Goal: Task Accomplishment & Management: Use online tool/utility

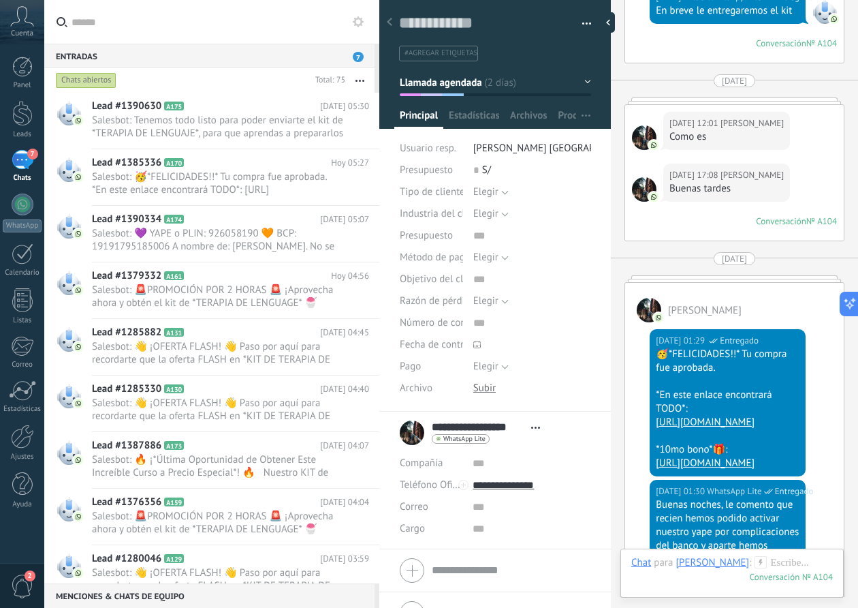
type textarea "**********"
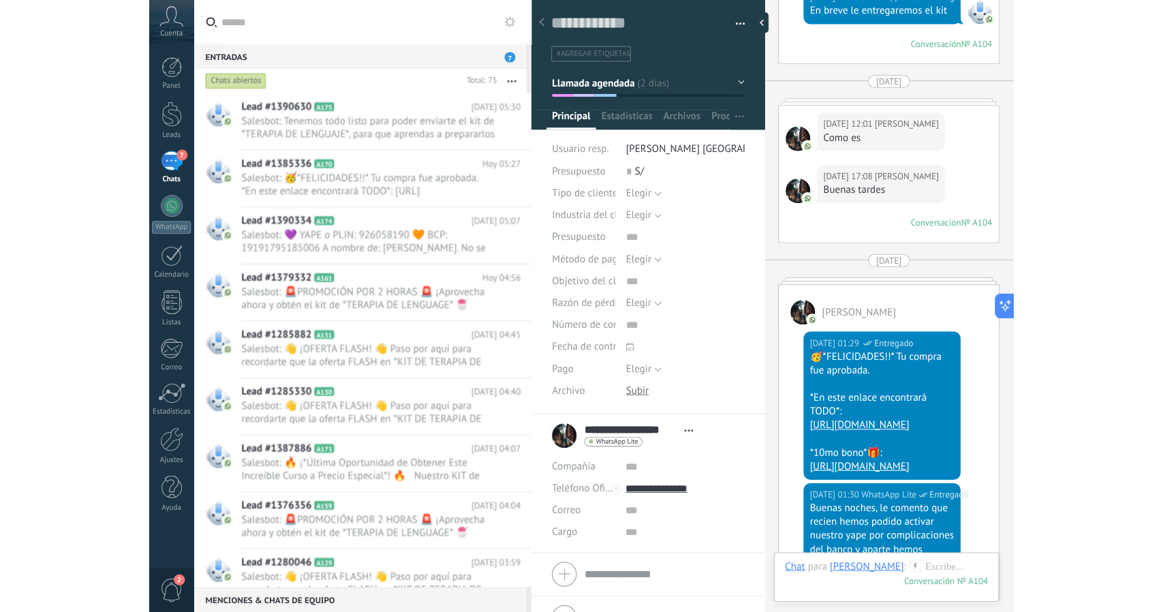
scroll to position [20, 0]
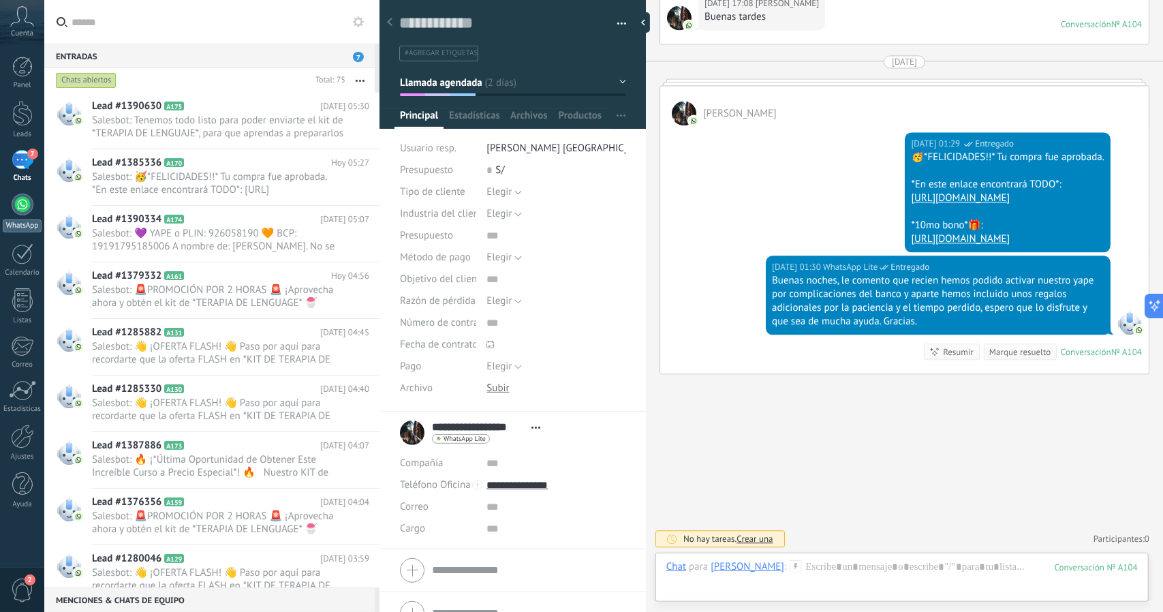
click at [22, 219] on div "WhatsApp" at bounding box center [22, 225] width 39 height 13
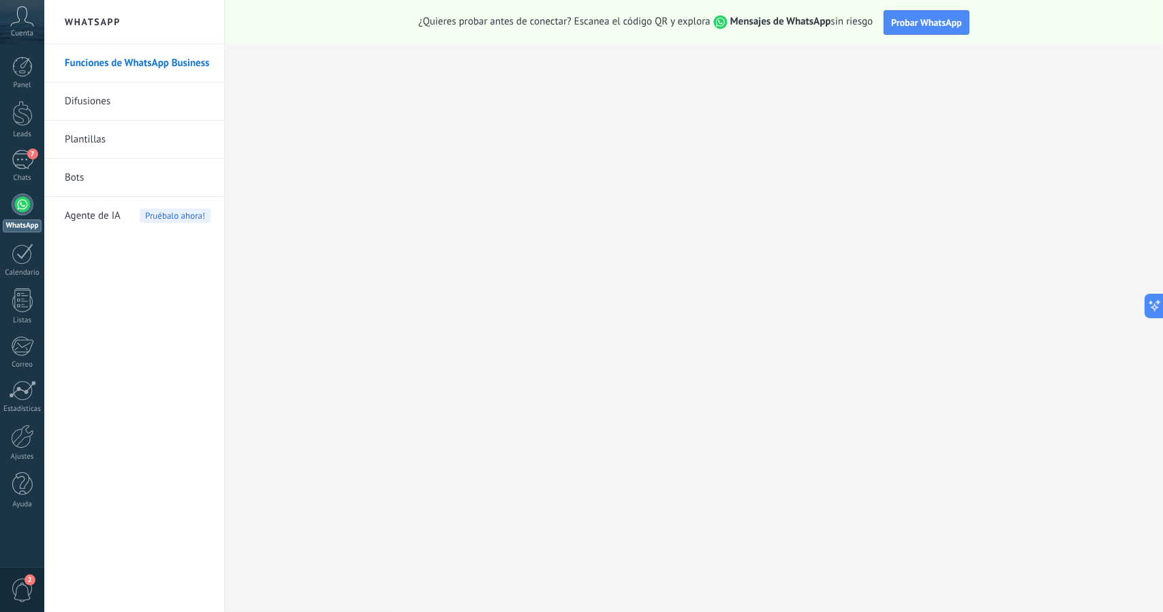
click at [78, 175] on link "Bots" at bounding box center [138, 178] width 146 height 38
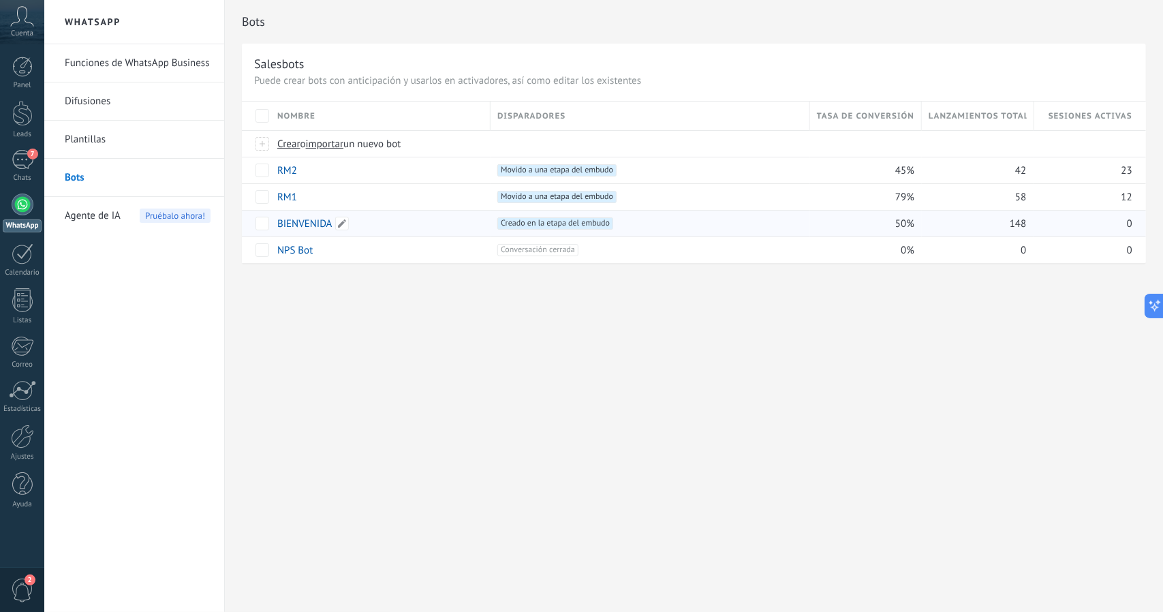
click at [304, 223] on link "BIENVENIDA" at bounding box center [304, 223] width 55 height 13
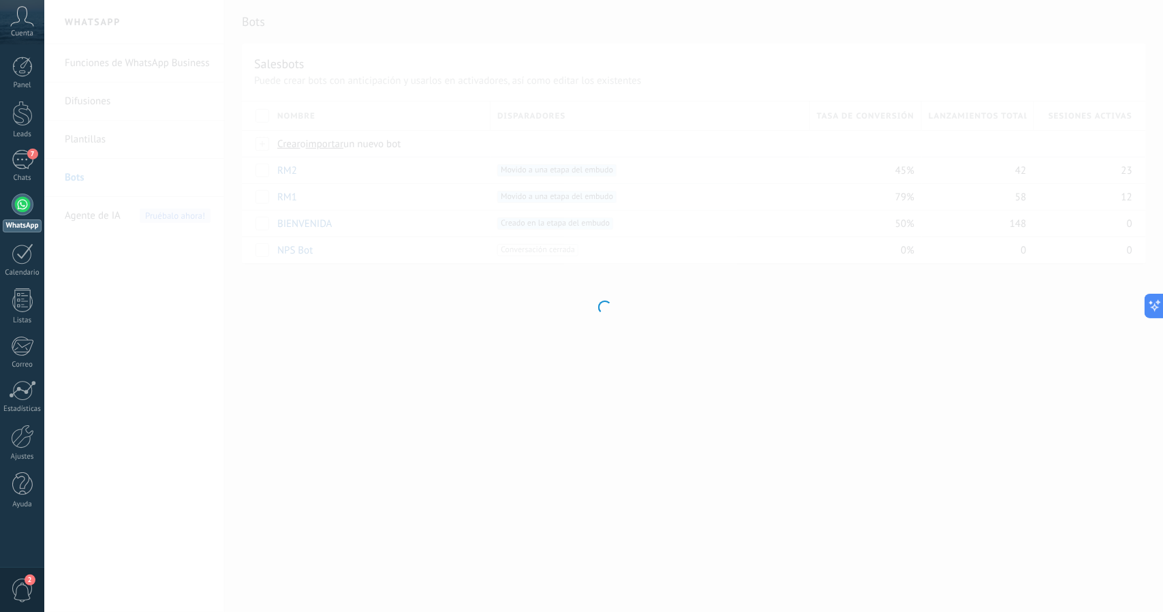
type input "**********"
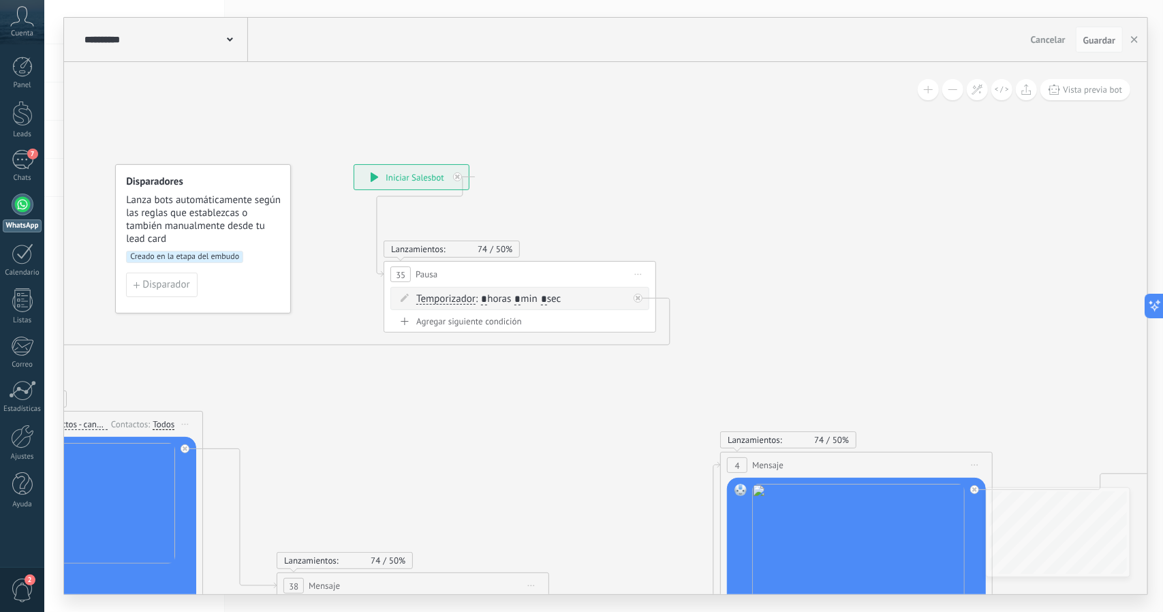
click at [858, 97] on button at bounding box center [952, 89] width 21 height 21
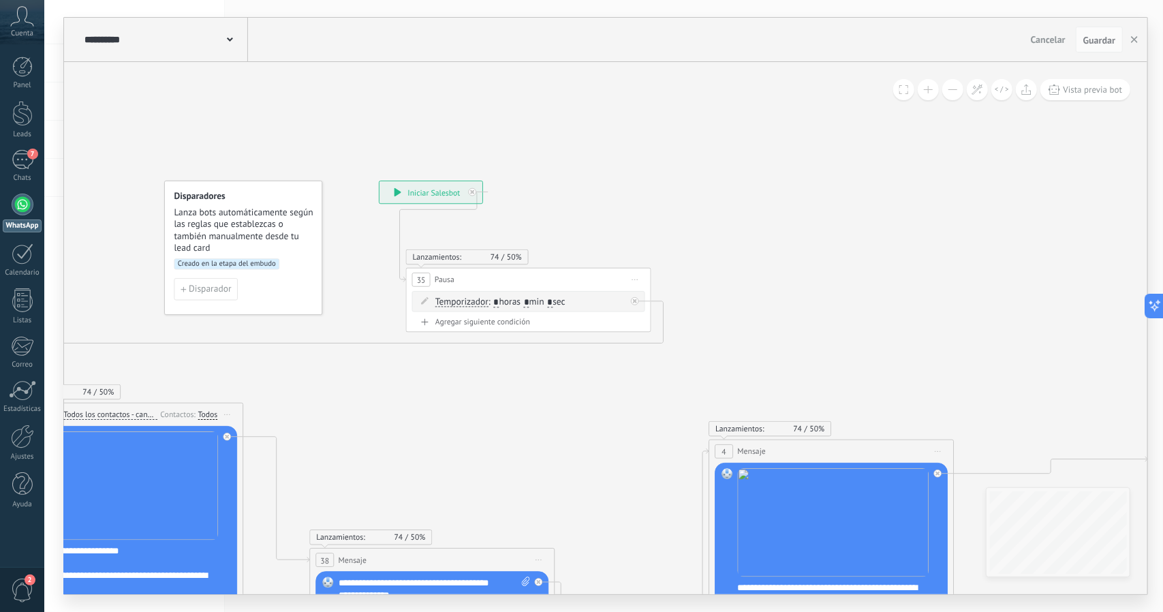
click at [858, 97] on button at bounding box center [952, 89] width 21 height 21
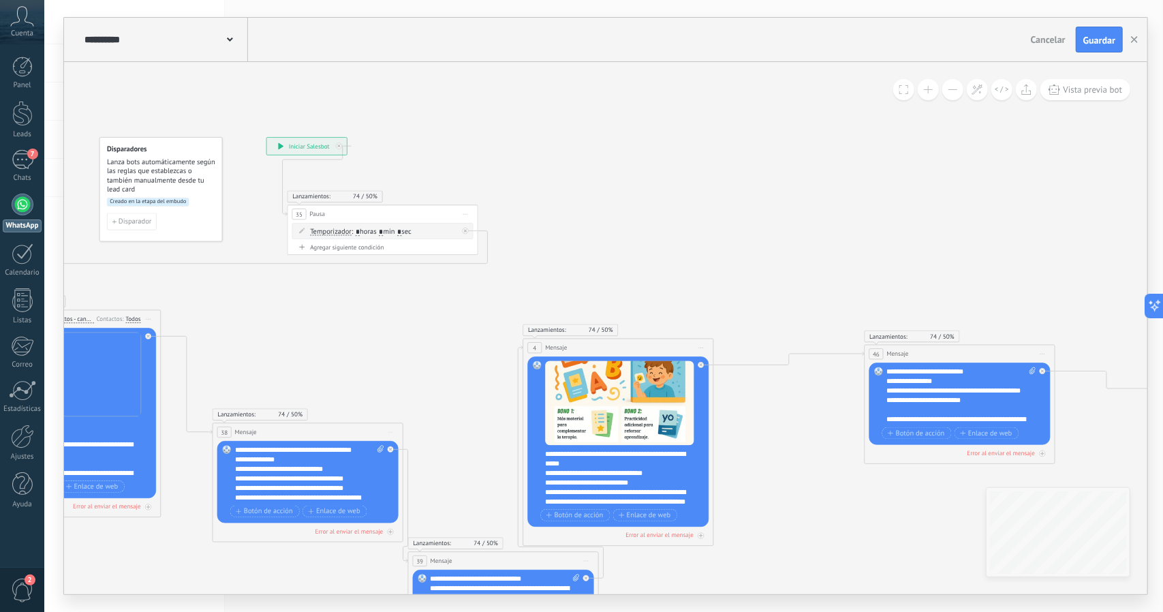
drag, startPoint x: 942, startPoint y: 247, endPoint x: 792, endPoint y: 174, distance: 167.0
click at [792, 174] on icon at bounding box center [770, 403] width 2077 height 1010
click at [858, 45] on span "Guardar" at bounding box center [1099, 40] width 32 height 10
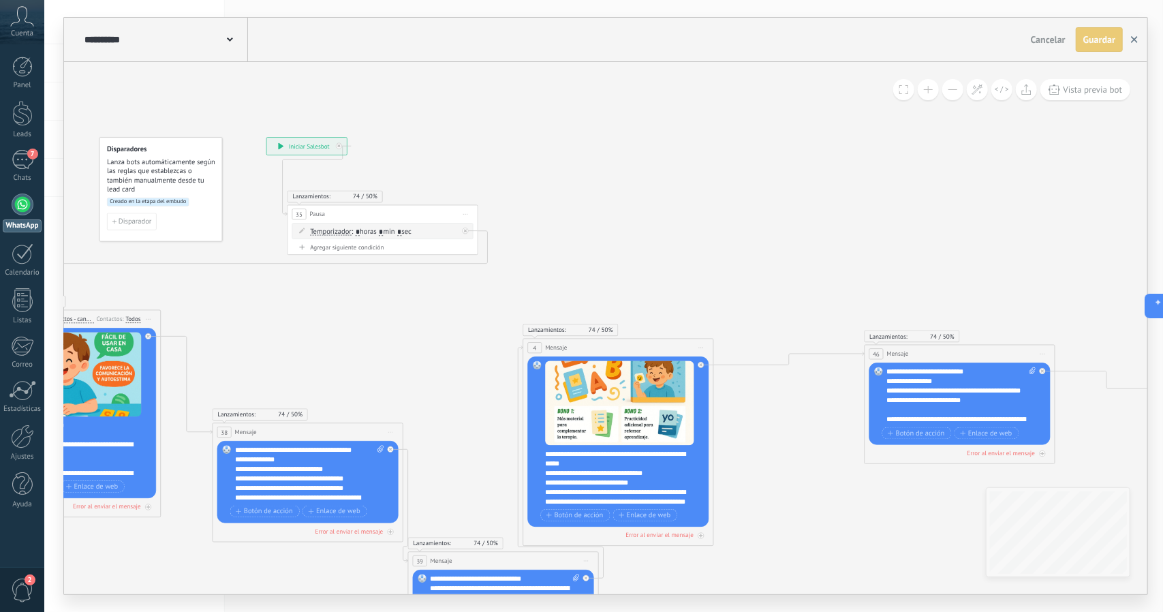
click at [858, 39] on button "button" at bounding box center [1134, 39] width 20 height 25
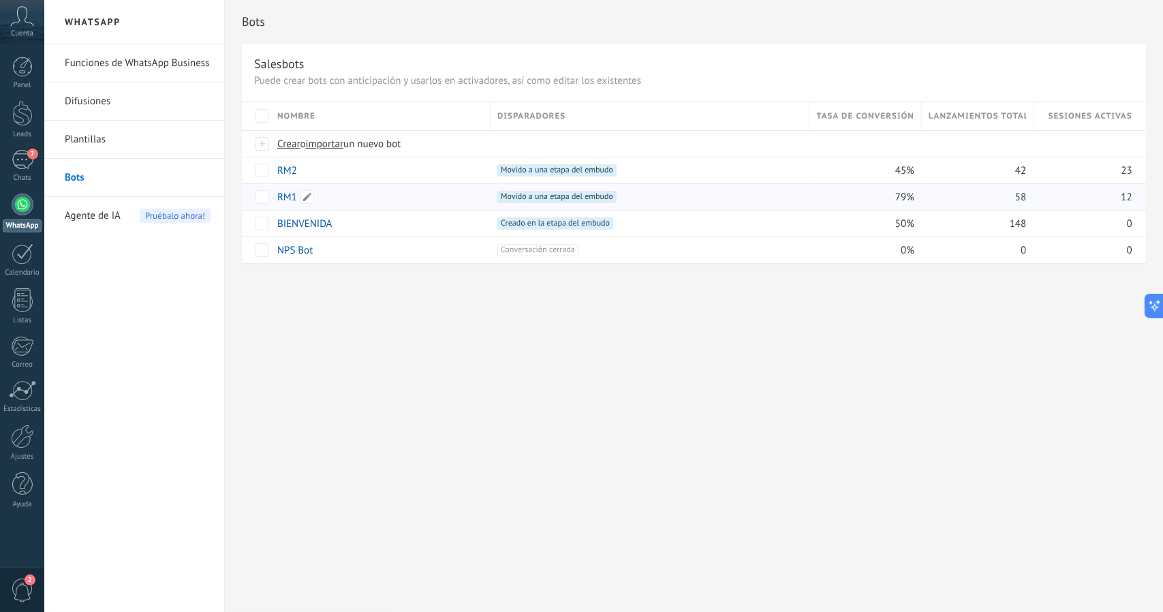
click at [286, 199] on link "RM1" at bounding box center [287, 197] width 20 height 13
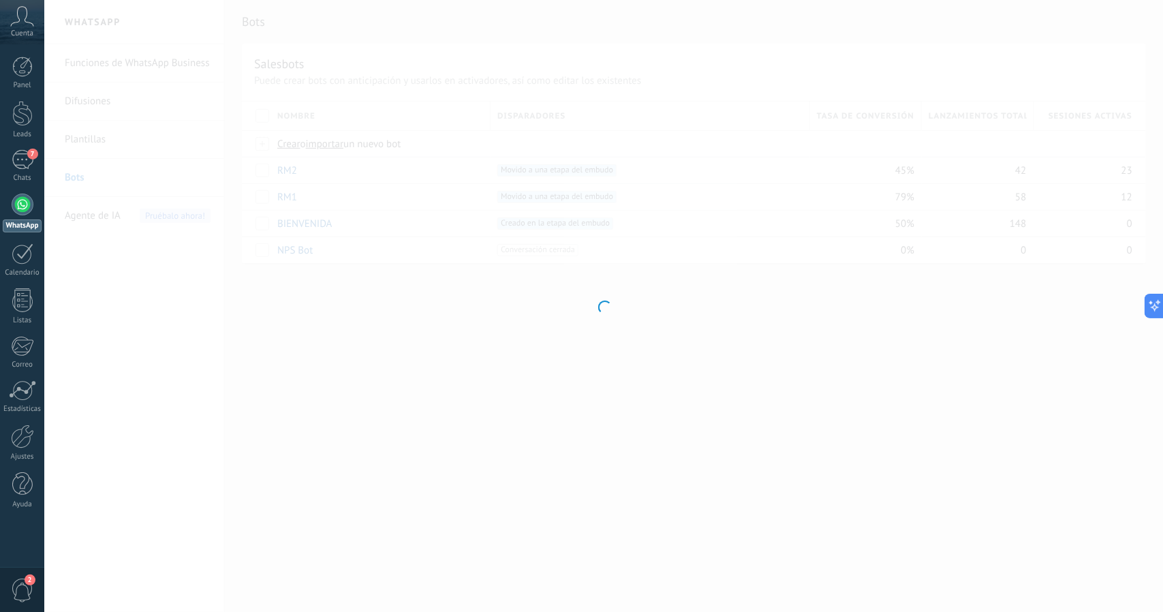
type input "***"
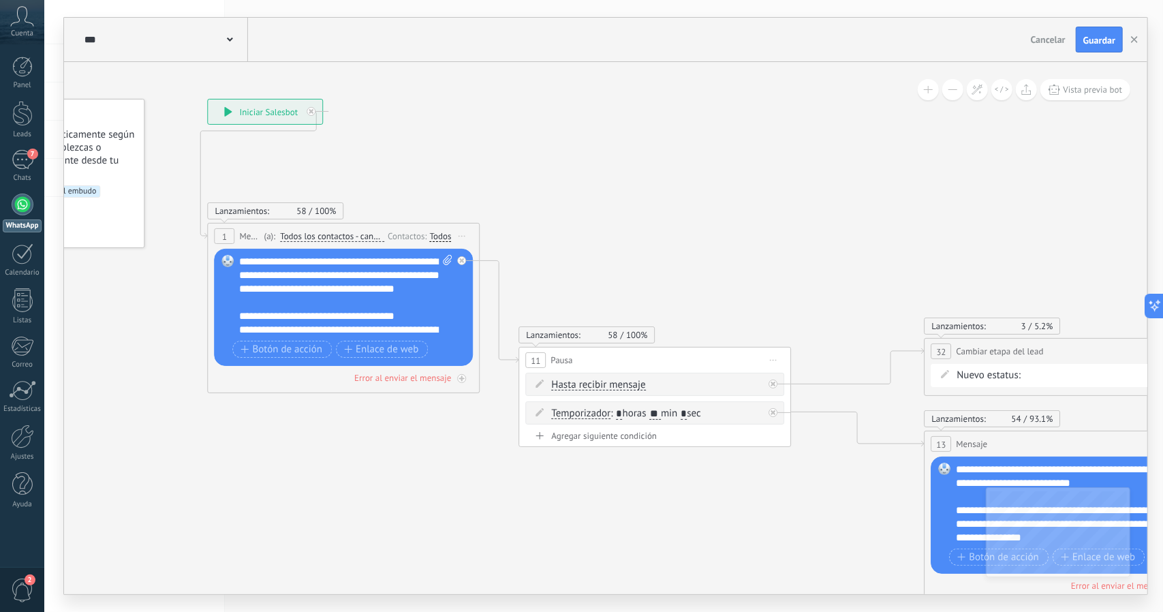
drag, startPoint x: 743, startPoint y: 283, endPoint x: 595, endPoint y: 217, distance: 162.6
click at [595, 217] on icon at bounding box center [1042, 368] width 2351 height 1220
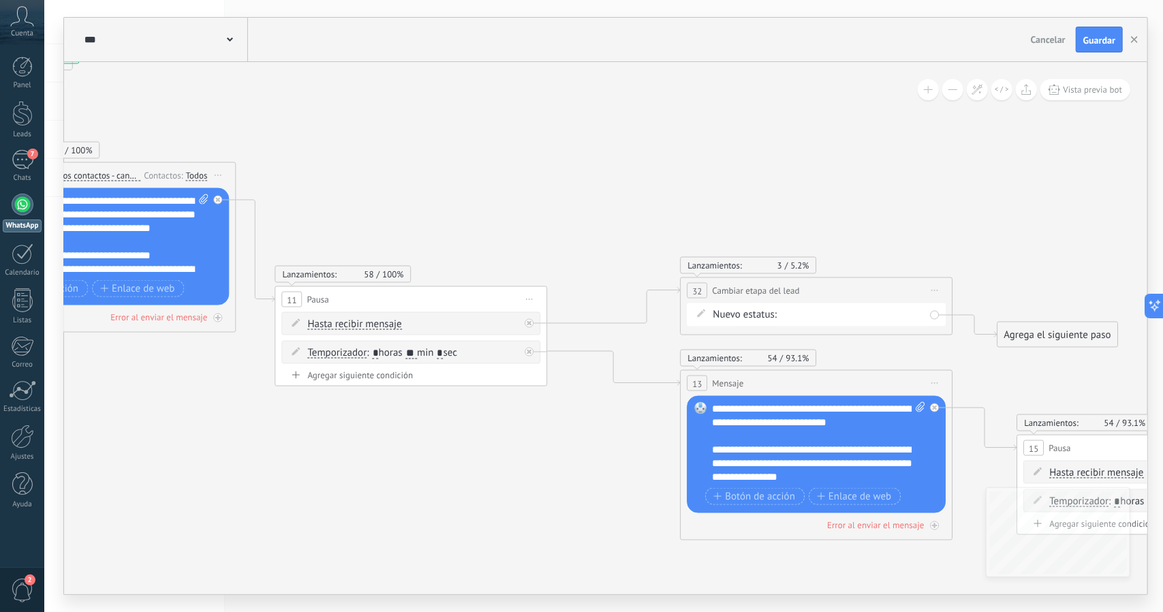
drag, startPoint x: 615, startPoint y: 269, endPoint x: 499, endPoint y: 226, distance: 122.9
click at [499, 226] on icon at bounding box center [798, 308] width 2351 height 1220
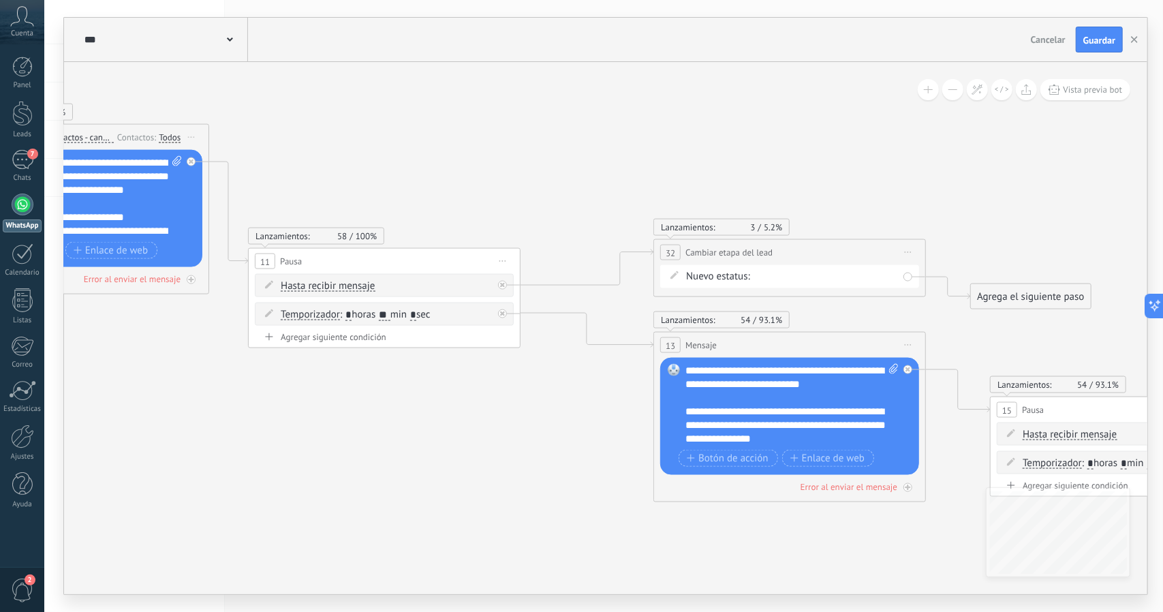
drag, startPoint x: 591, startPoint y: 456, endPoint x: 568, endPoint y: 420, distance: 42.3
click at [568, 420] on icon at bounding box center [771, 269] width 2351 height 1220
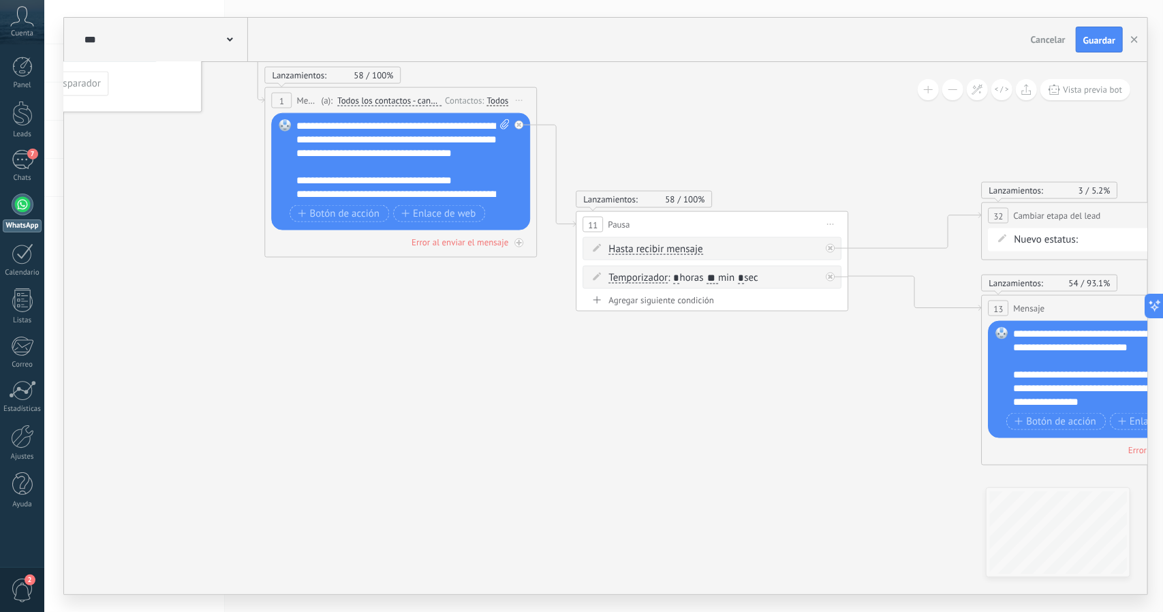
drag, startPoint x: 426, startPoint y: 409, endPoint x: 747, endPoint y: 534, distance: 344.5
click at [747, 534] on icon at bounding box center [1099, 233] width 2351 height 1220
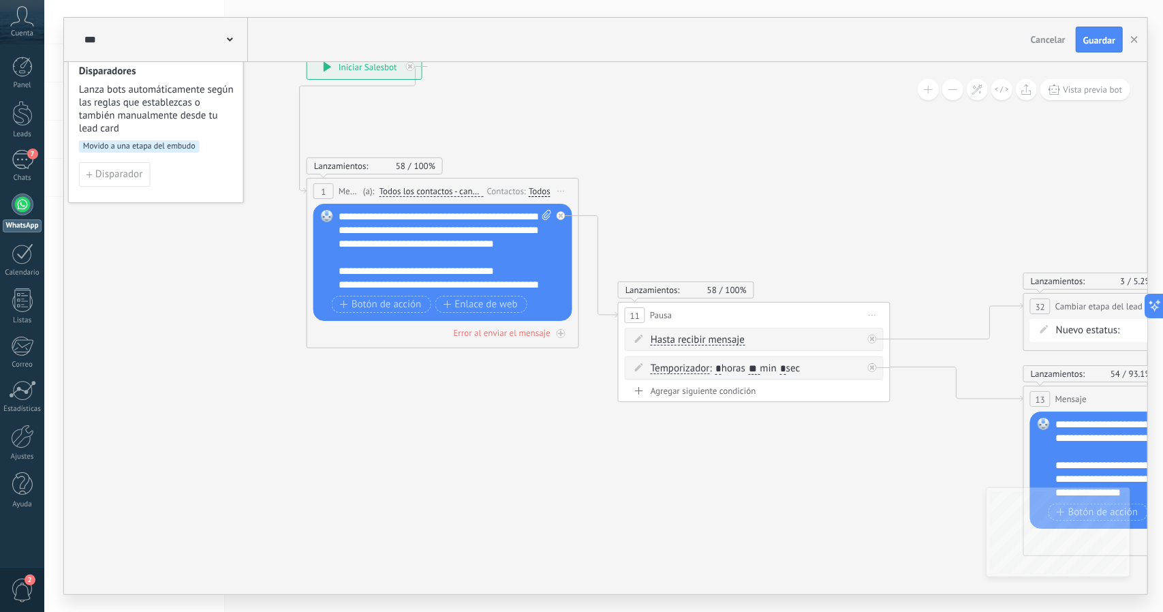
drag, startPoint x: 574, startPoint y: 438, endPoint x: 595, endPoint y: 495, distance: 61.2
click at [596, 497] on icon at bounding box center [1141, 323] width 2351 height 1220
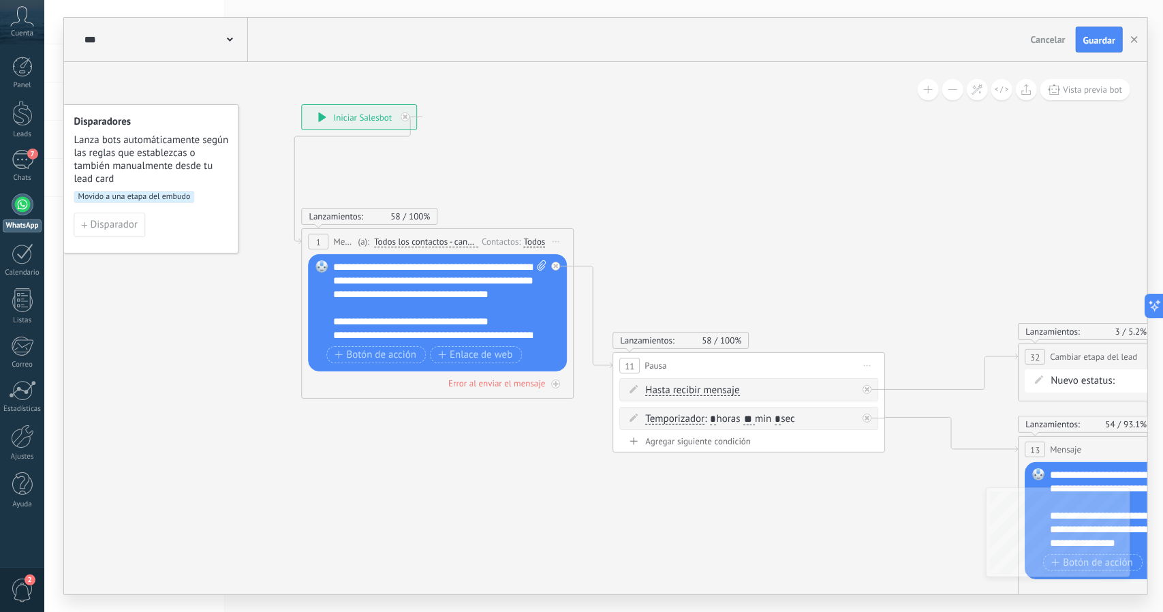
drag, startPoint x: 519, startPoint y: 444, endPoint x: 508, endPoint y: 463, distance: 22.0
click at [509, 463] on icon at bounding box center [1136, 374] width 2351 height 1220
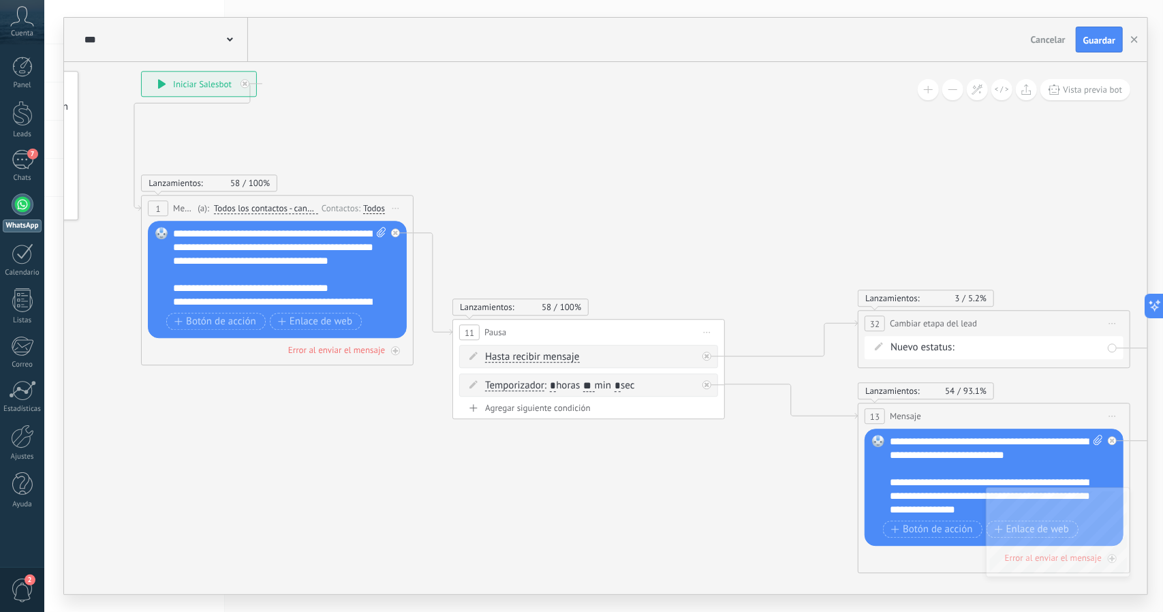
drag, startPoint x: 699, startPoint y: 486, endPoint x: 610, endPoint y: 456, distance: 94.2
click at [609, 456] on icon at bounding box center [975, 340] width 2351 height 1220
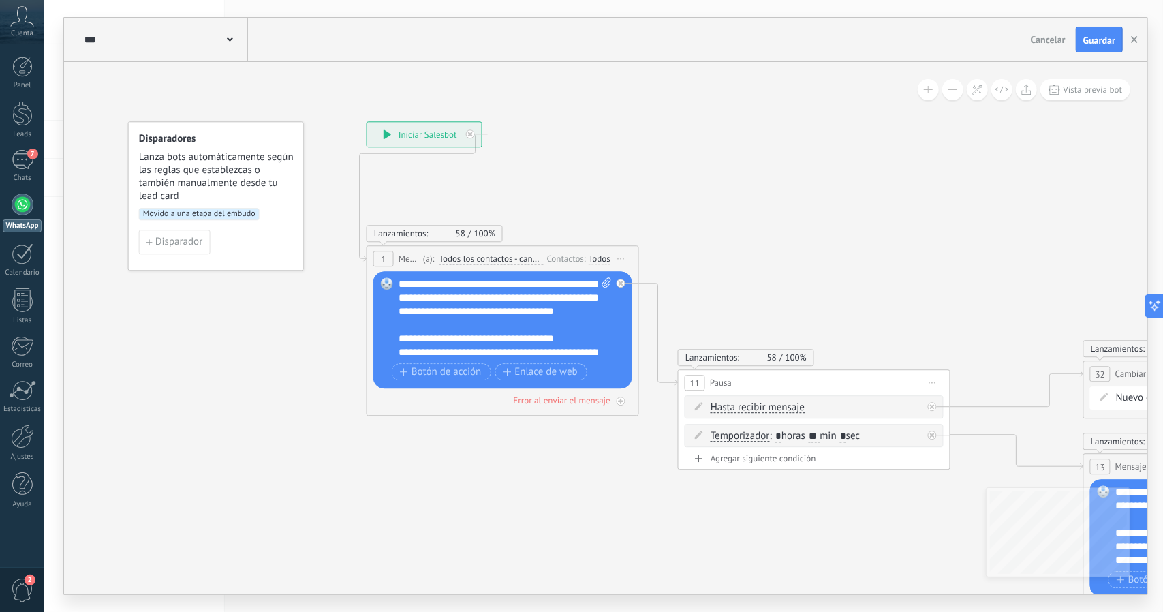
drag, startPoint x: 674, startPoint y: 477, endPoint x: 759, endPoint y: 486, distance: 84.9
click at [602, 288] on span at bounding box center [604, 318] width 13 height 82
click input "Subir" at bounding box center [0, 0] width 0 height 0
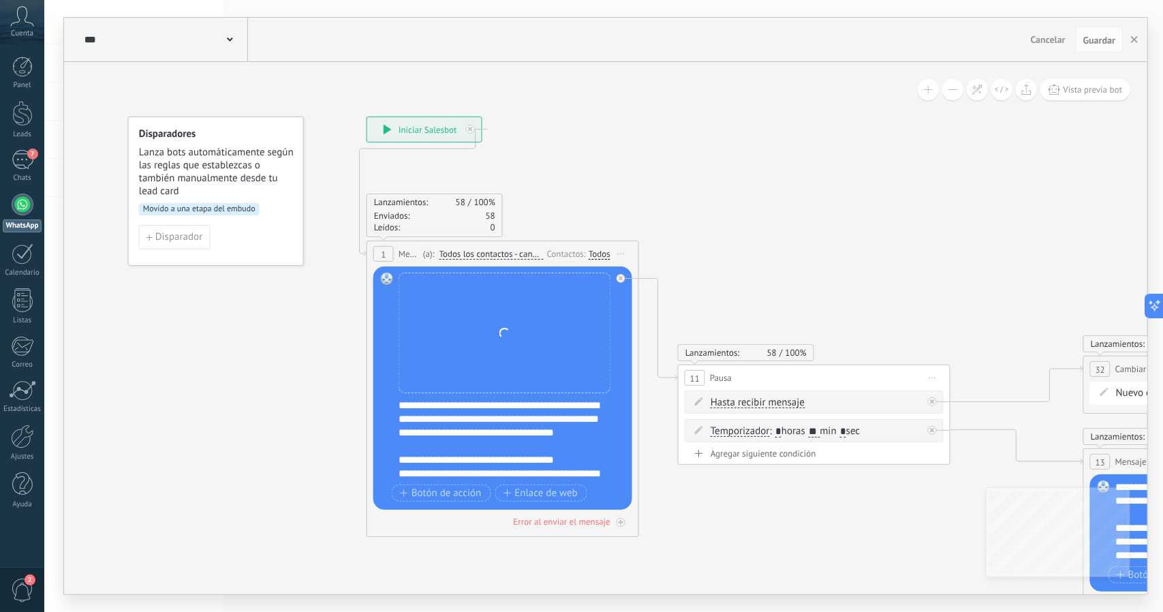
drag, startPoint x: 707, startPoint y: 251, endPoint x: 703, endPoint y: 226, distance: 26.1
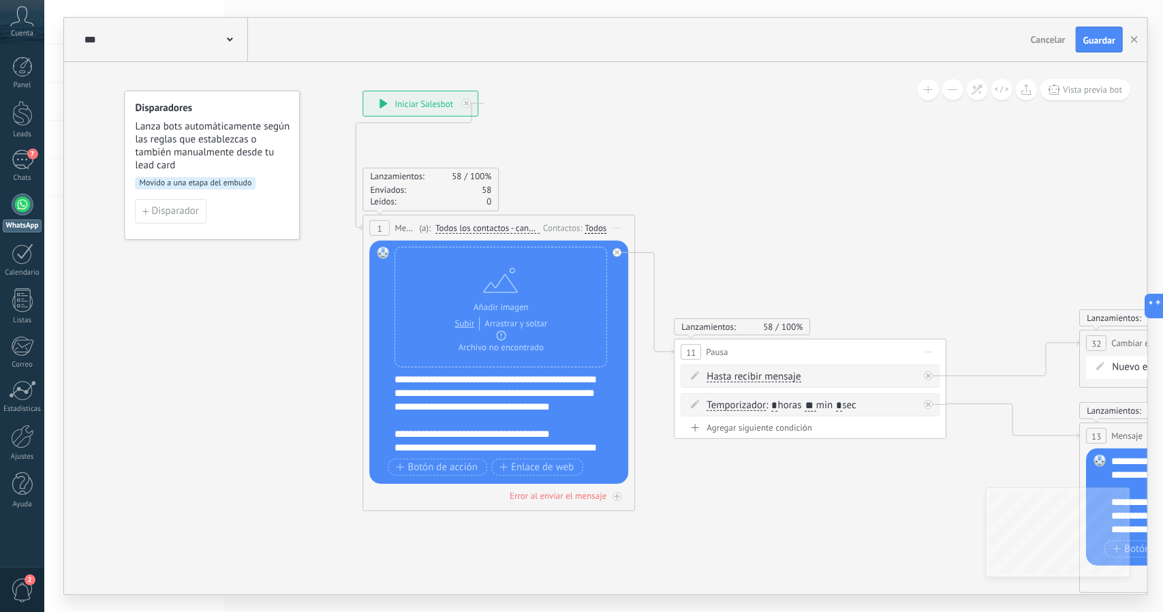
click at [482, 424] on div "**********" at bounding box center [508, 414] width 227 height 82
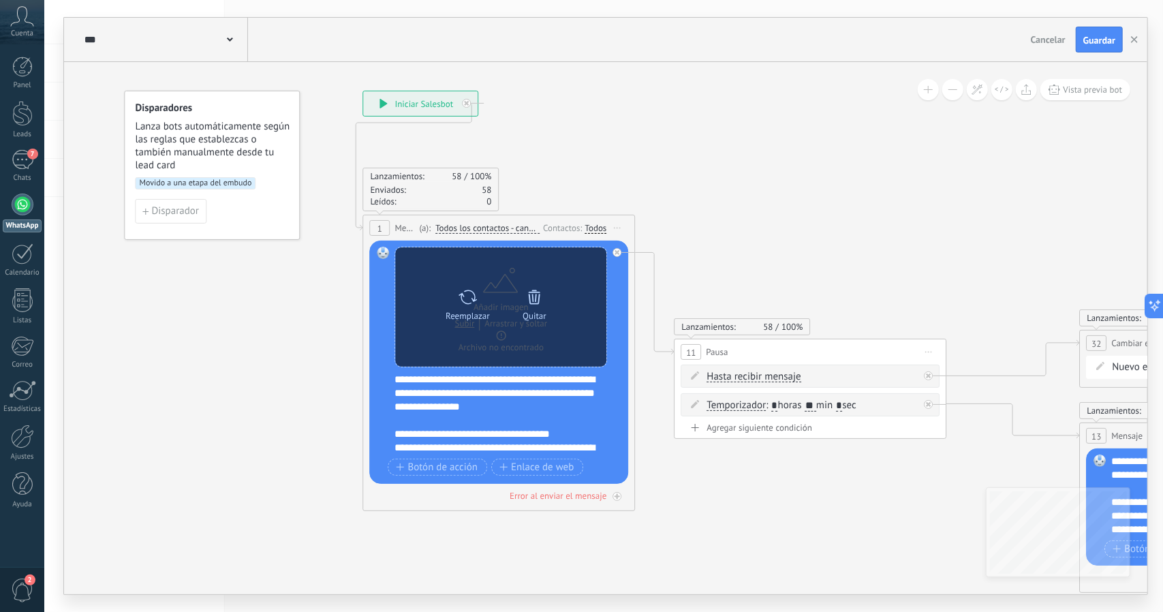
drag, startPoint x: 751, startPoint y: 465, endPoint x: 485, endPoint y: 305, distance: 311.2
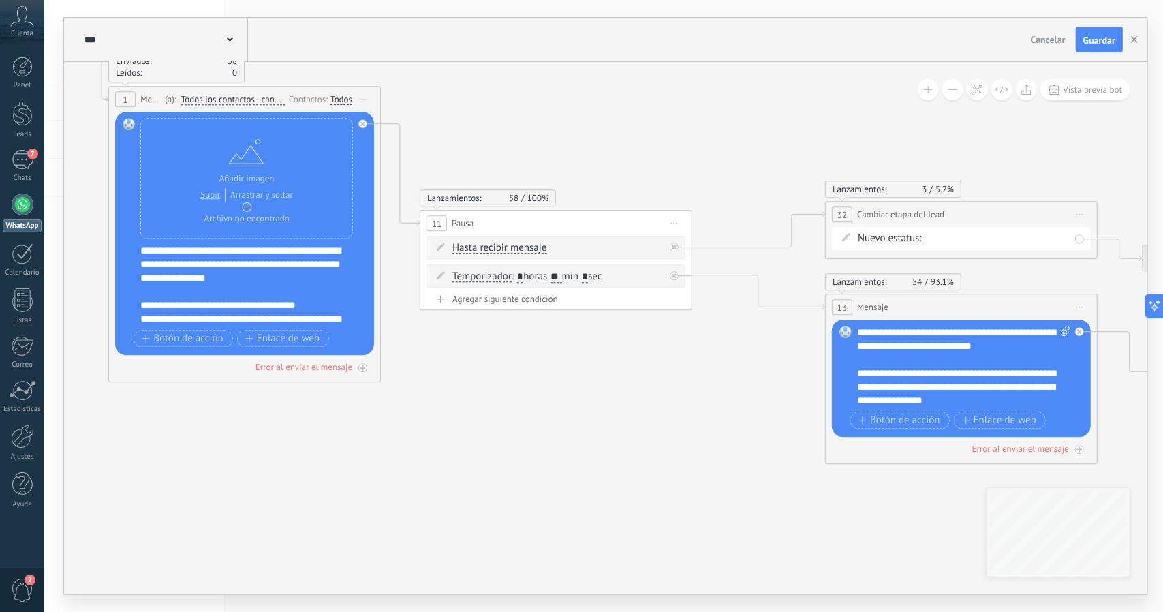
drag, startPoint x: 837, startPoint y: 503, endPoint x: 488, endPoint y: 352, distance: 380.8
click at [488, 352] on icon at bounding box center [943, 231] width 2351 height 1220
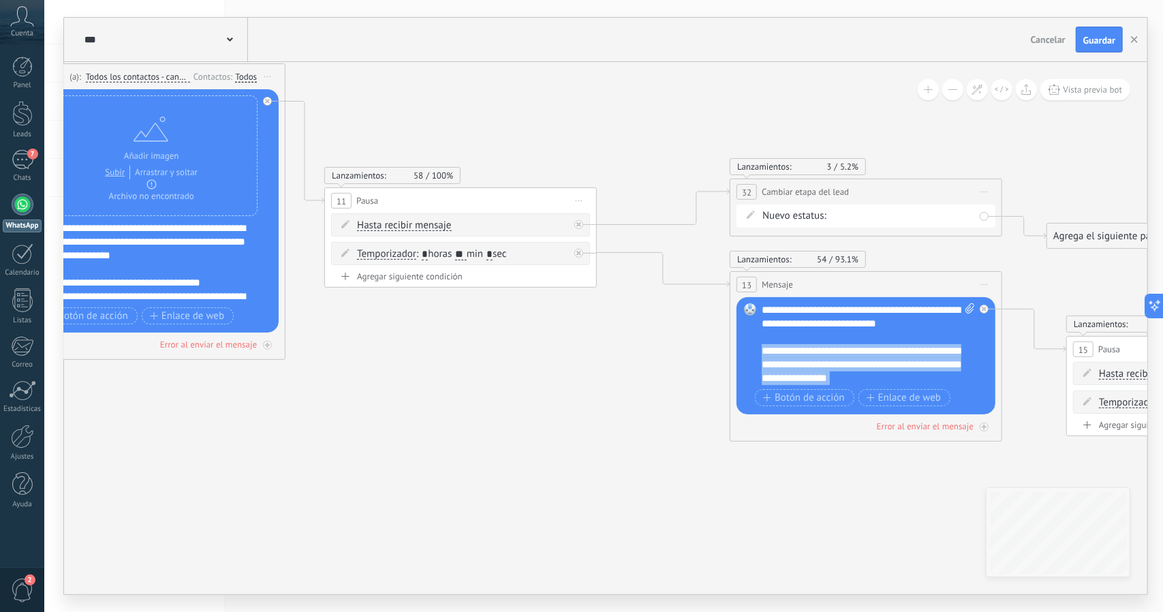
scroll to position [55, 0]
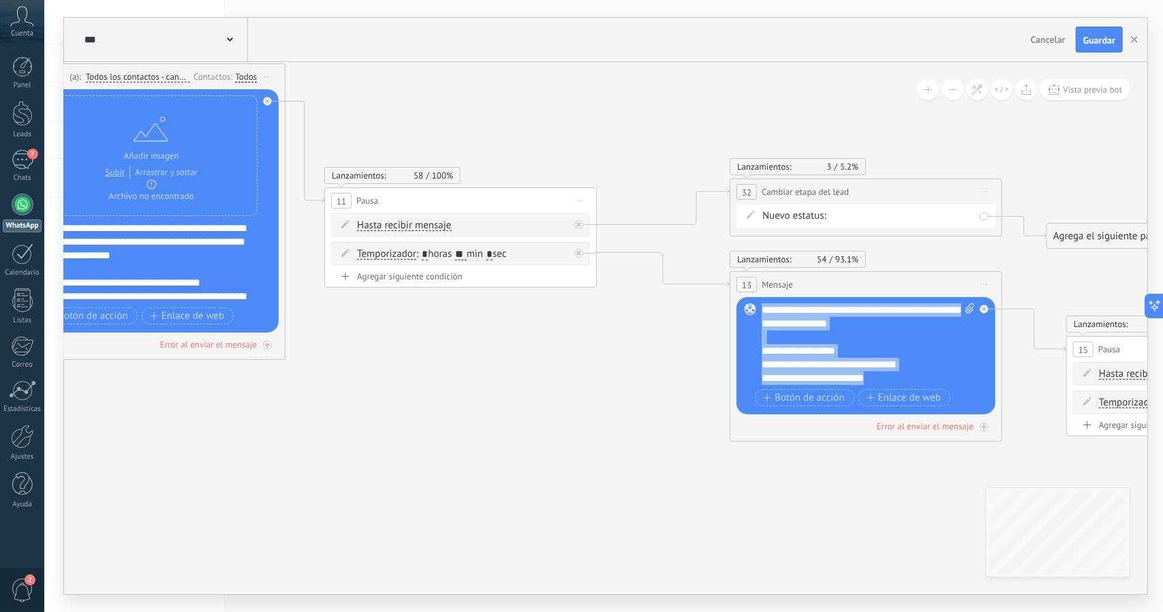
drag, startPoint x: 948, startPoint y: 372, endPoint x: 932, endPoint y: 375, distance: 16.6
click at [858, 377] on div "**********" at bounding box center [869, 344] width 214 height 82
click at [858, 346] on div "**********" at bounding box center [869, 344] width 214 height 82
click at [858, 334] on div "**********" at bounding box center [869, 344] width 214 height 82
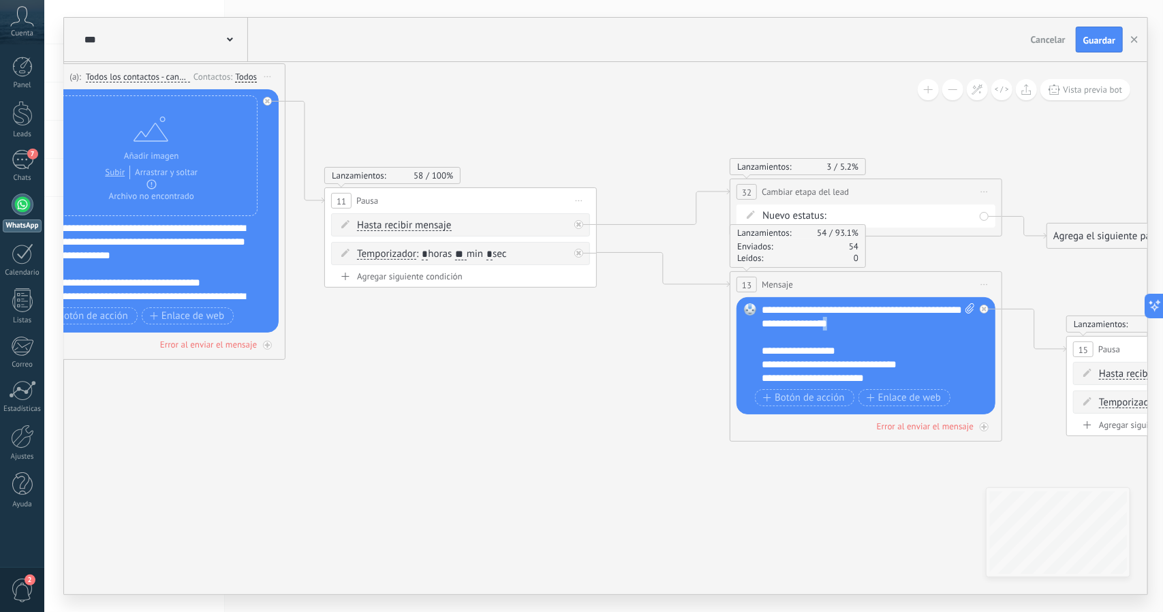
click at [858, 320] on div "**********" at bounding box center [869, 344] width 214 height 82
copy div "*"
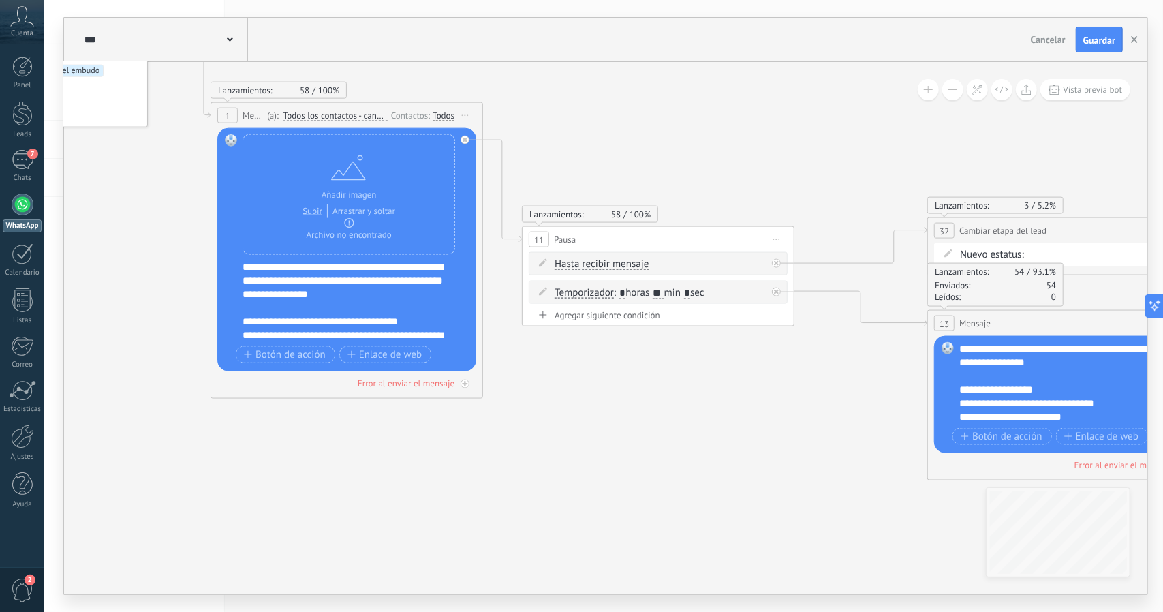
drag, startPoint x: 427, startPoint y: 366, endPoint x: 623, endPoint y: 405, distance: 200.0
click at [623, 405] on icon at bounding box center [1045, 248] width 2351 height 1220
click at [387, 294] on div "**********" at bounding box center [357, 301] width 227 height 82
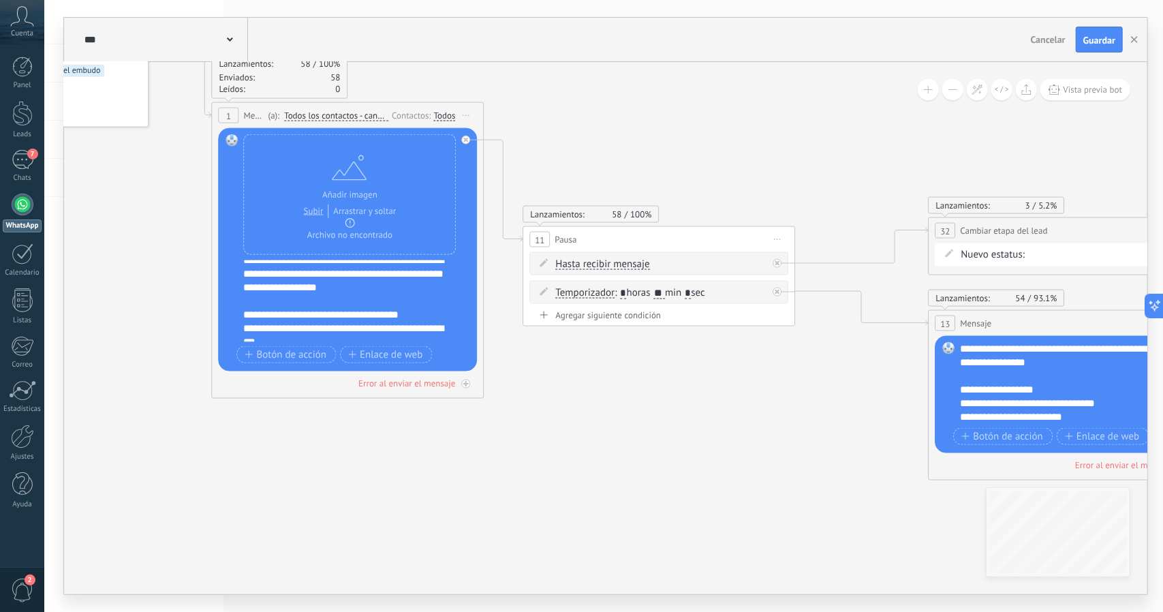
scroll to position [0, 0]
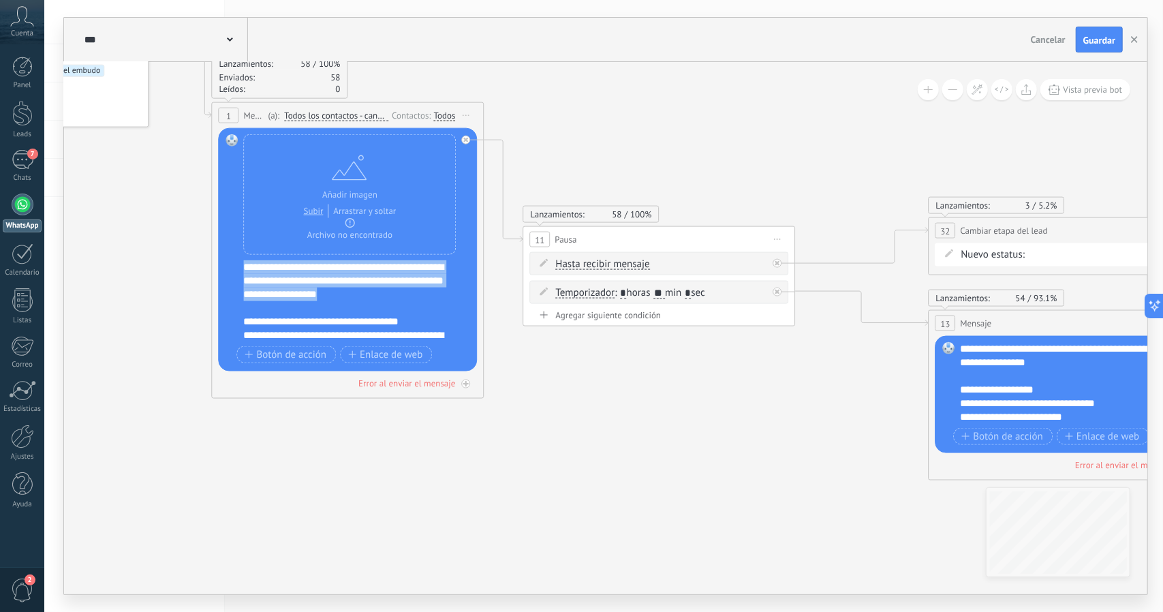
drag, startPoint x: 386, startPoint y: 292, endPoint x: 208, endPoint y: 262, distance: 179.7
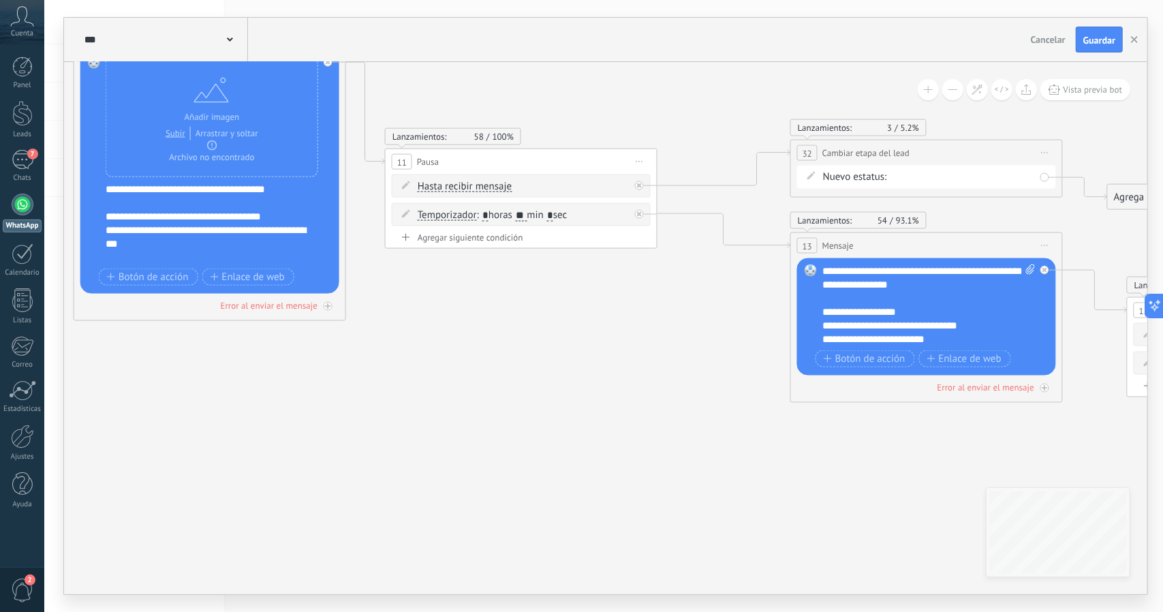
drag, startPoint x: 675, startPoint y: 559, endPoint x: 536, endPoint y: 482, distance: 159.2
click at [536, 482] on icon at bounding box center [908, 170] width 2351 height 1220
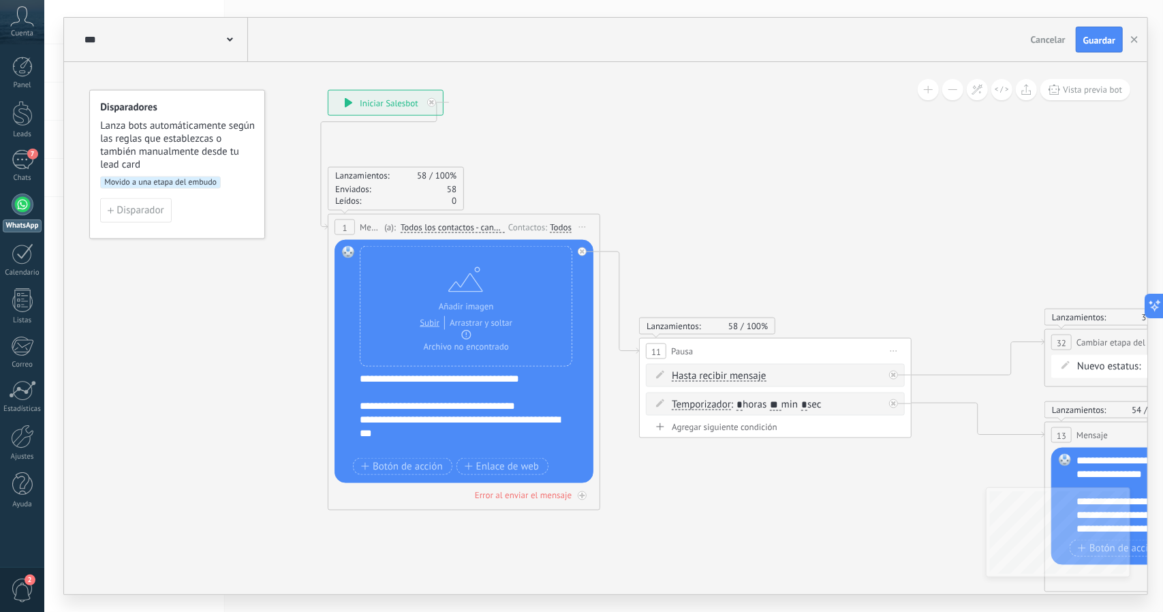
drag, startPoint x: 649, startPoint y: 414, endPoint x: 867, endPoint y: 578, distance: 273.9
click at [858, 580] on icon at bounding box center [1162, 359] width 2351 height 1220
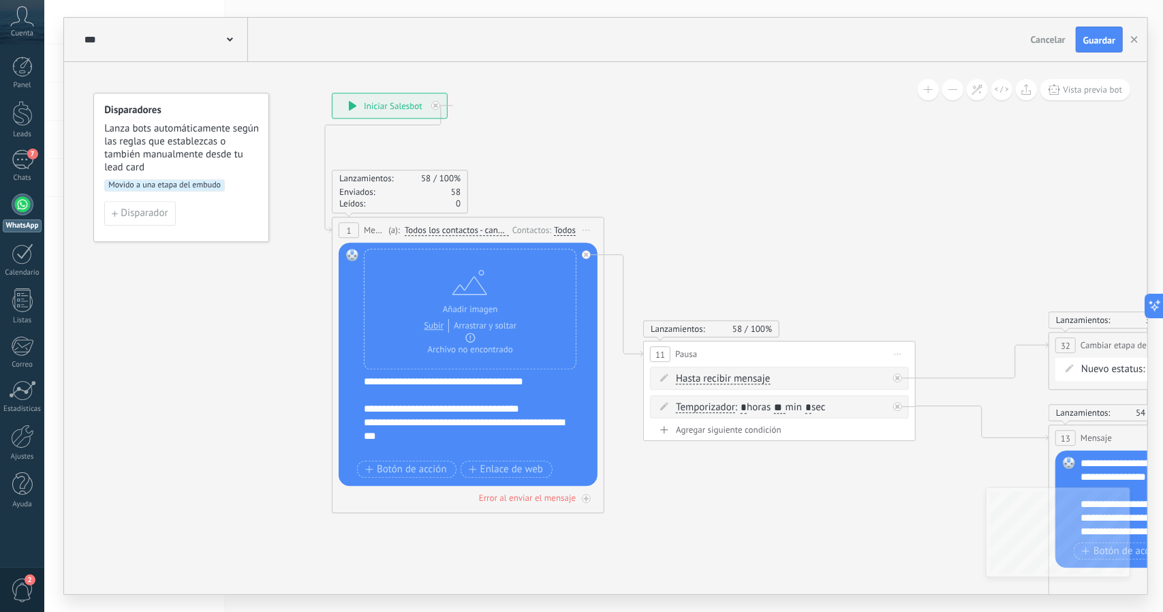
drag, startPoint x: 824, startPoint y: 511, endPoint x: 746, endPoint y: 458, distance: 94.7
click at [751, 463] on icon at bounding box center [1166, 362] width 2351 height 1220
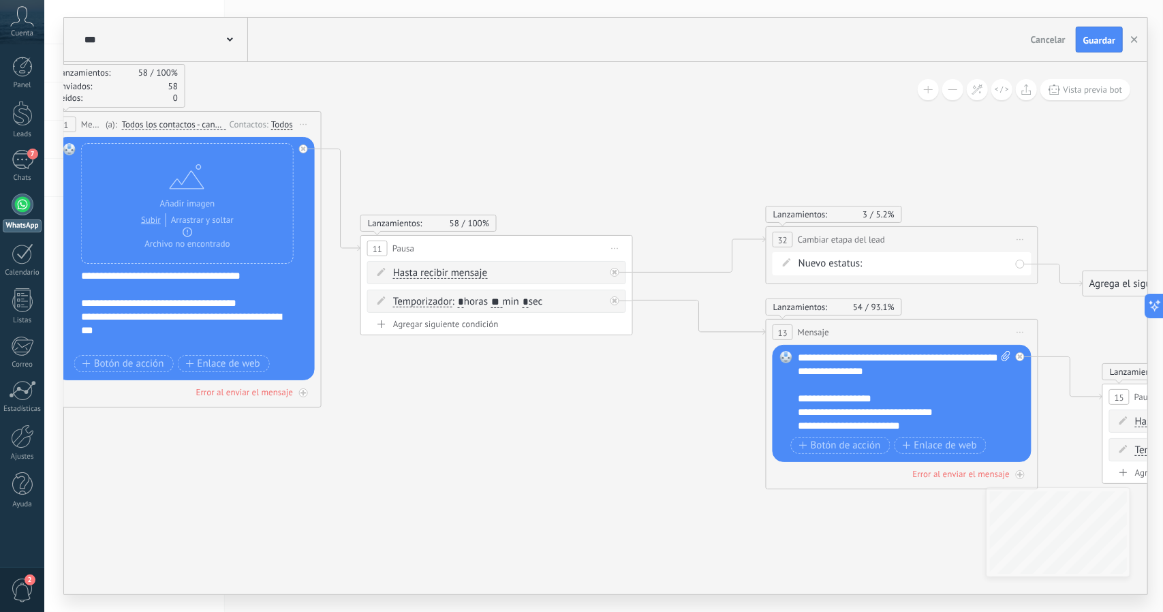
drag, startPoint x: 889, startPoint y: 153, endPoint x: 680, endPoint y: 95, distance: 217.0
click at [680, 95] on icon at bounding box center [883, 256] width 2351 height 1220
click at [858, 46] on button "Guardar" at bounding box center [1099, 40] width 47 height 26
click at [858, 44] on button "button" at bounding box center [1134, 40] width 20 height 26
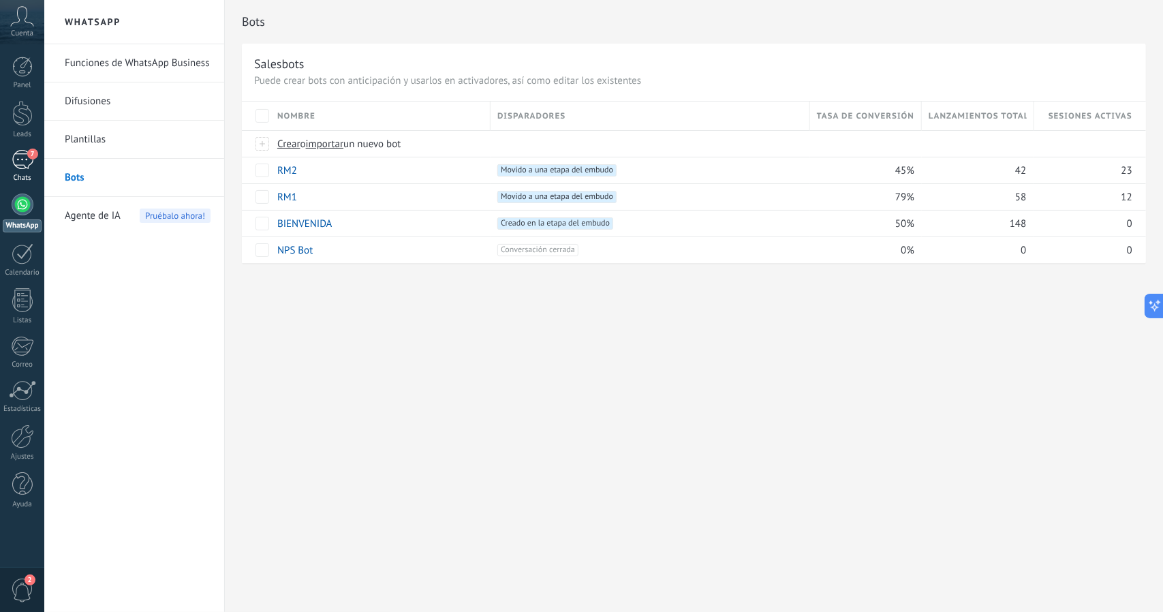
click at [34, 164] on link "7 Chats" at bounding box center [22, 166] width 44 height 33
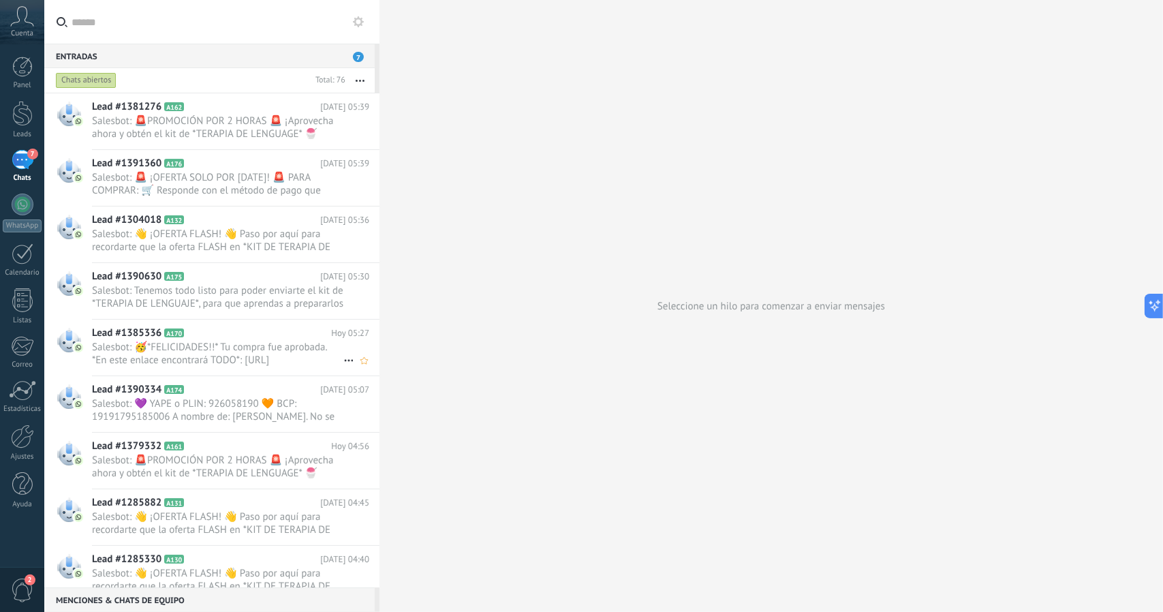
scroll to position [68, 0]
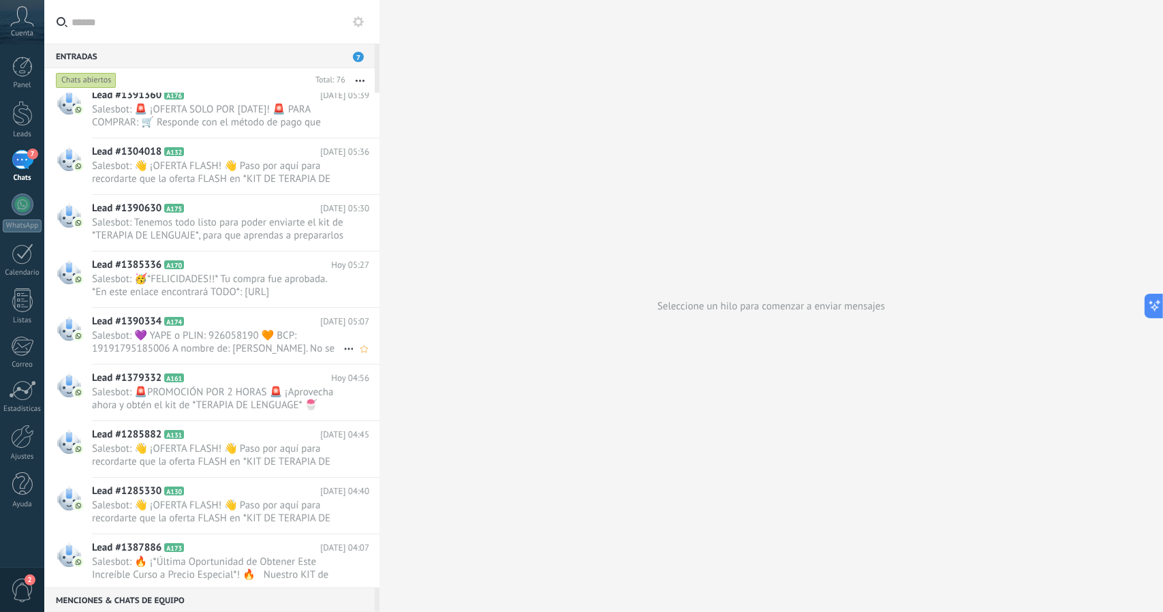
click at [174, 342] on span "Salesbot: 💜 YAPE o PLIN: 926058190 🧡 BCP: 19191795185006 A nombre de: [PERSON_N…" at bounding box center [217, 342] width 251 height 26
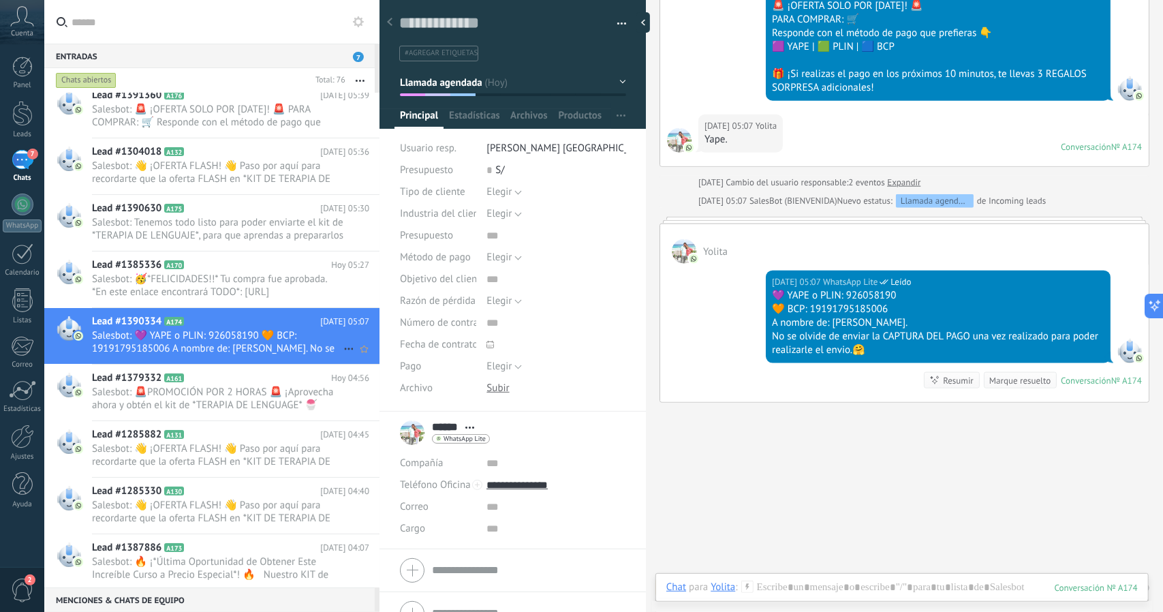
scroll to position [273, 0]
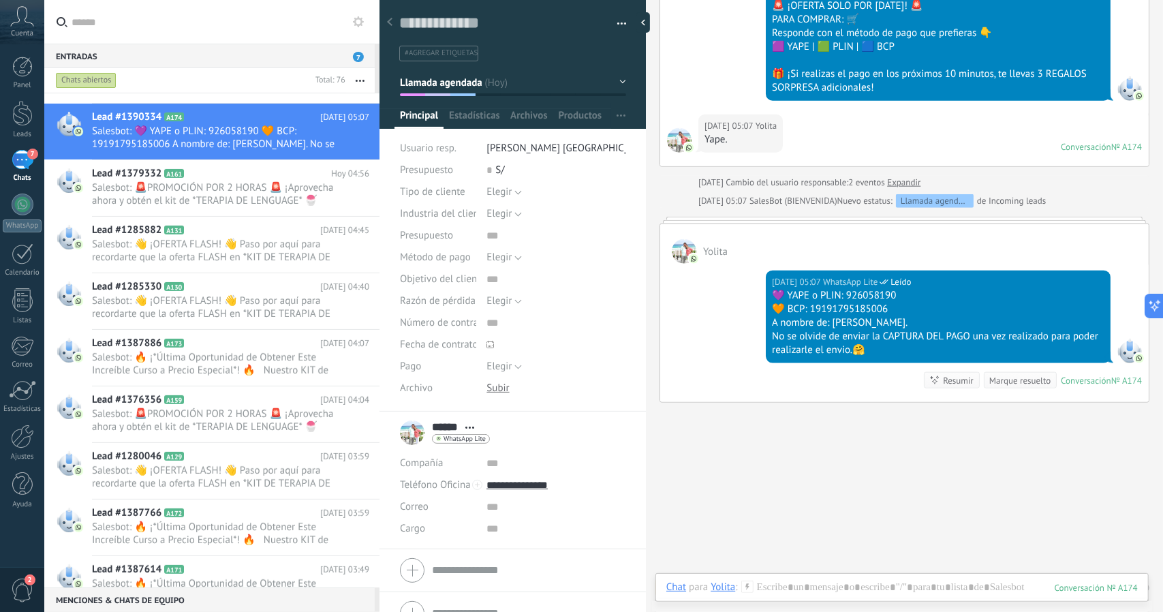
click at [413, 92] on button "Llamada agendada" at bounding box center [513, 82] width 226 height 25
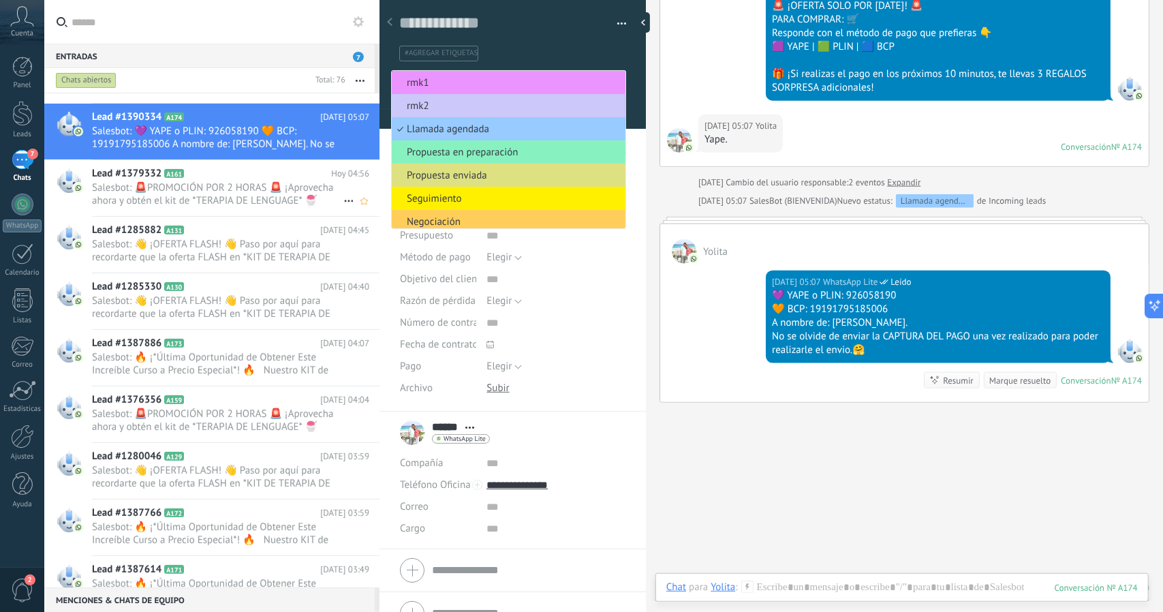
click at [262, 191] on span "Salesbot: 🚨PROMOCIÓN POR 2 HORAS 🚨 ¡Aprovecha ahora y obtén el kit de *TERAPIA …" at bounding box center [217, 194] width 251 height 26
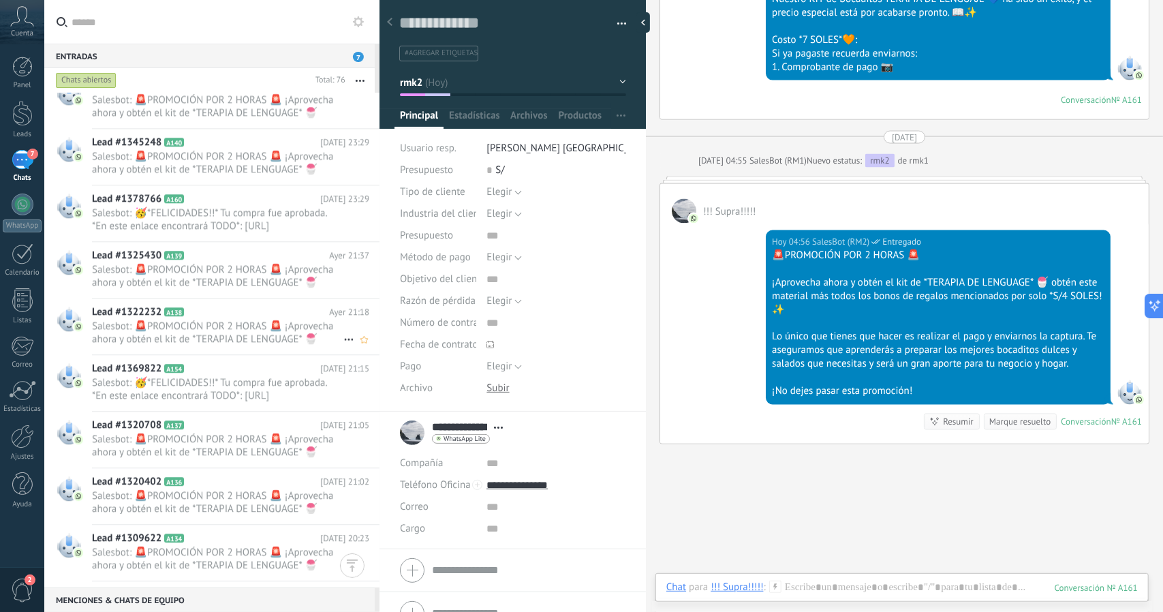
scroll to position [2453, 0]
click at [211, 201] on h2 "Lead #1378766 A160" at bounding box center [206, 199] width 228 height 14
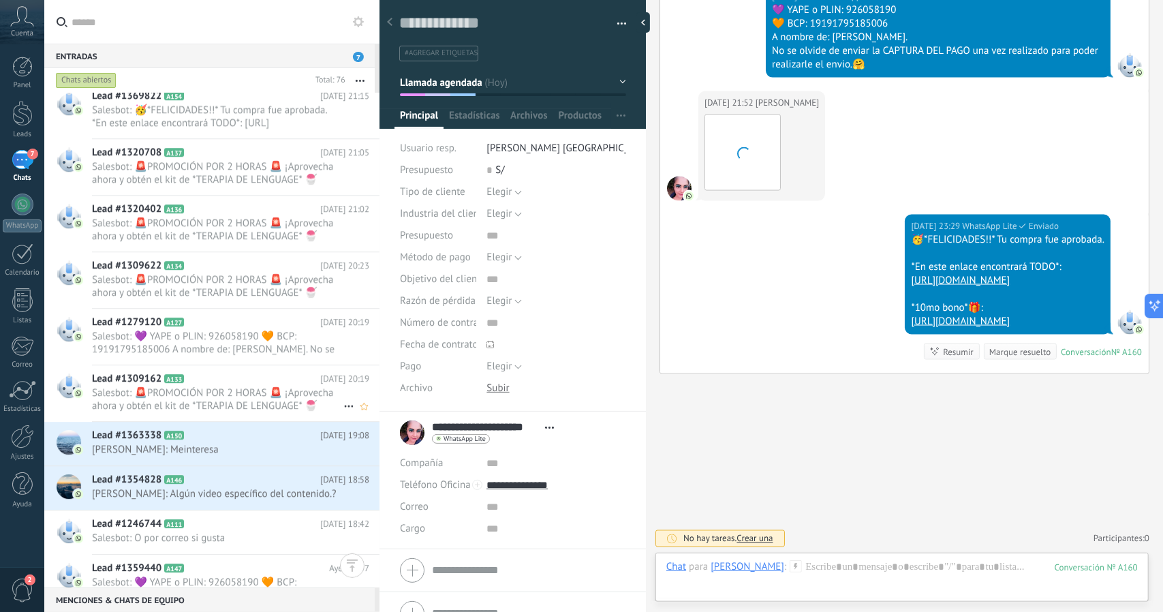
scroll to position [2861, 0]
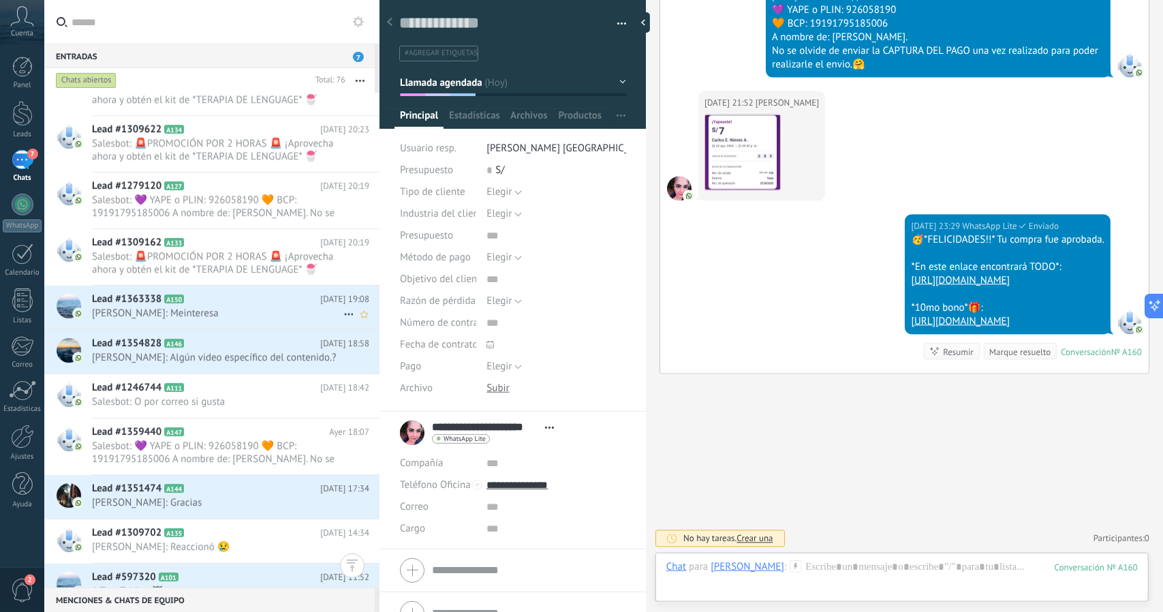
click at [196, 309] on span "[PERSON_NAME]: Meinteresa" at bounding box center [217, 313] width 251 height 13
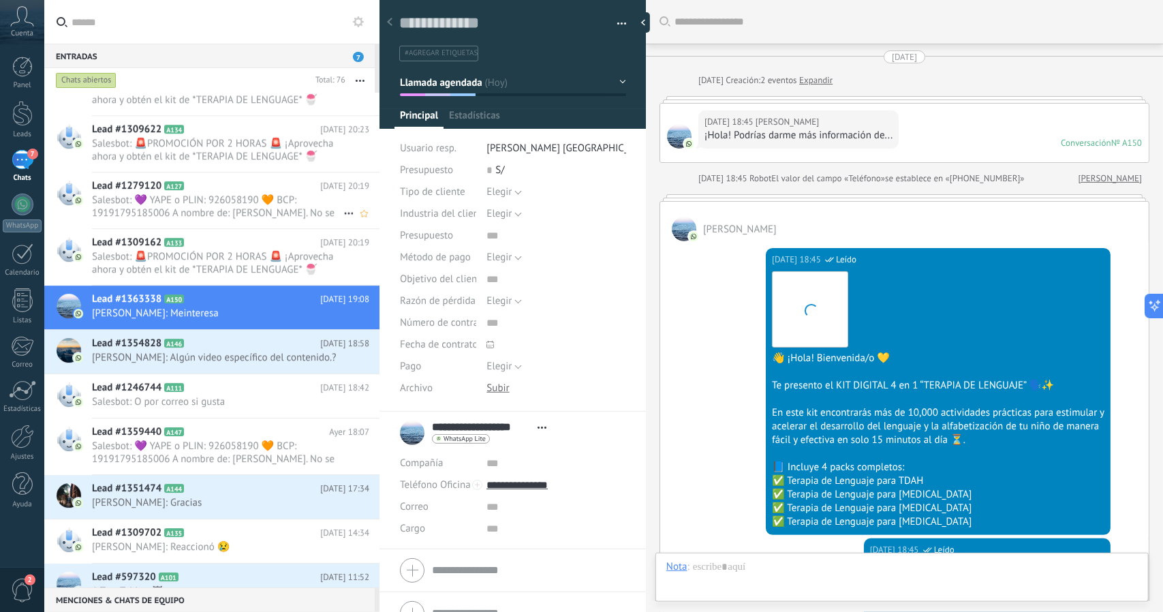
scroll to position [1042, 0]
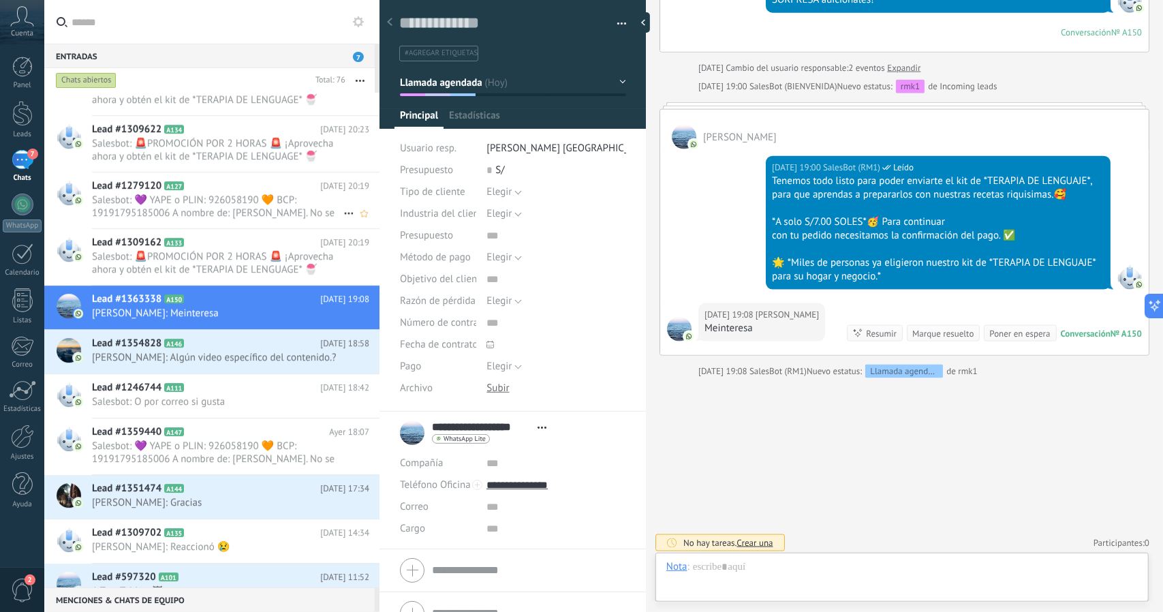
click at [196, 187] on icon at bounding box center [195, 186] width 14 height 14
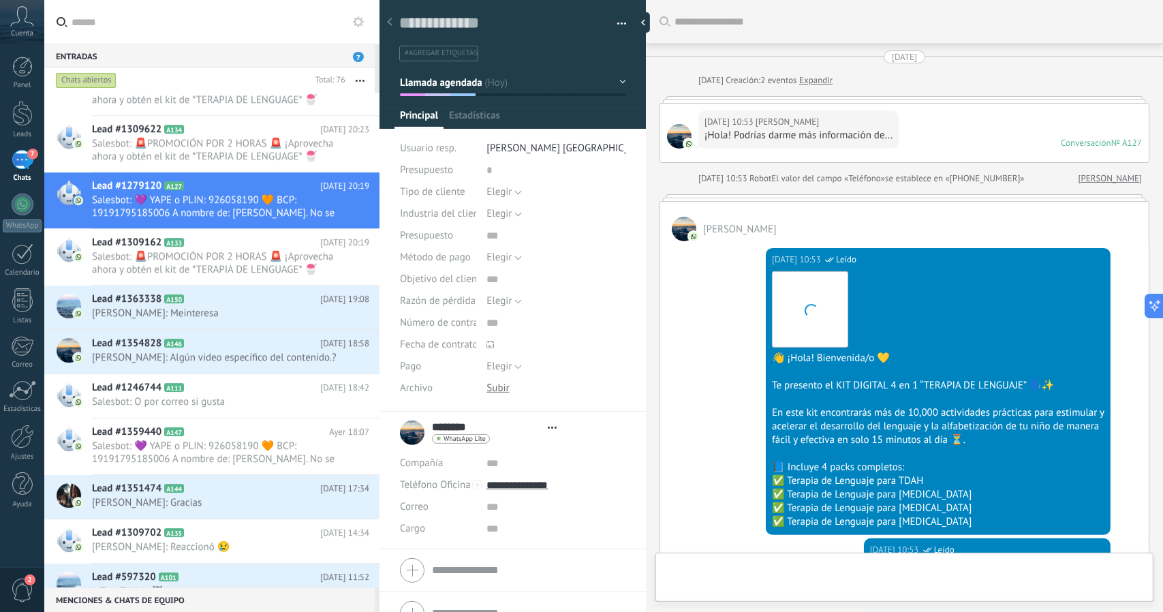
scroll to position [2177, 0]
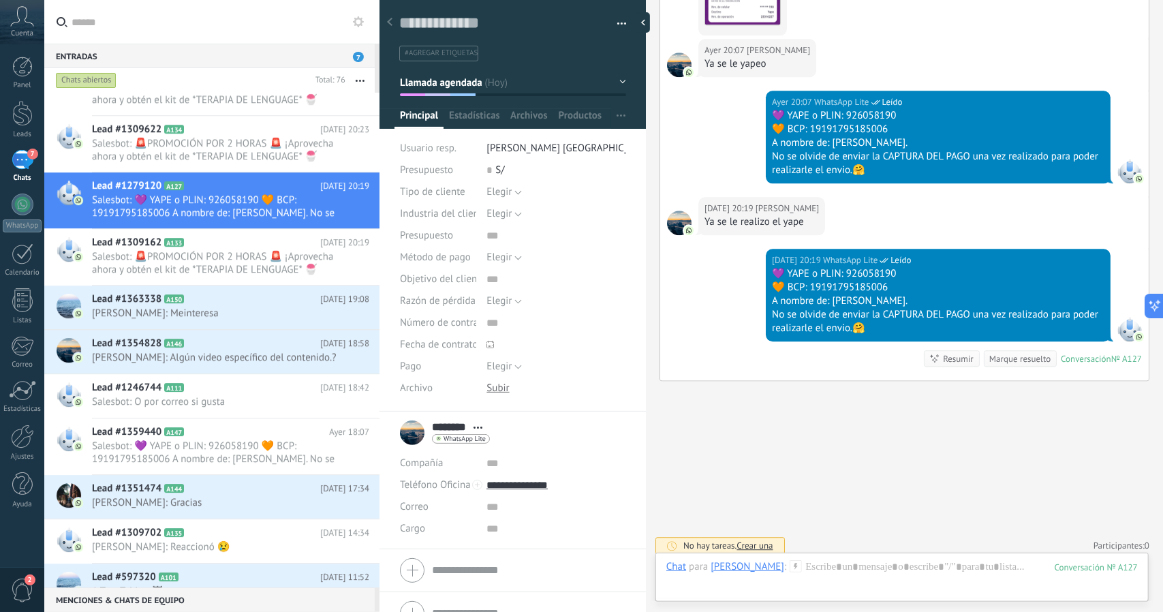
click at [463, 77] on span "Llamada agendada" at bounding box center [441, 82] width 82 height 13
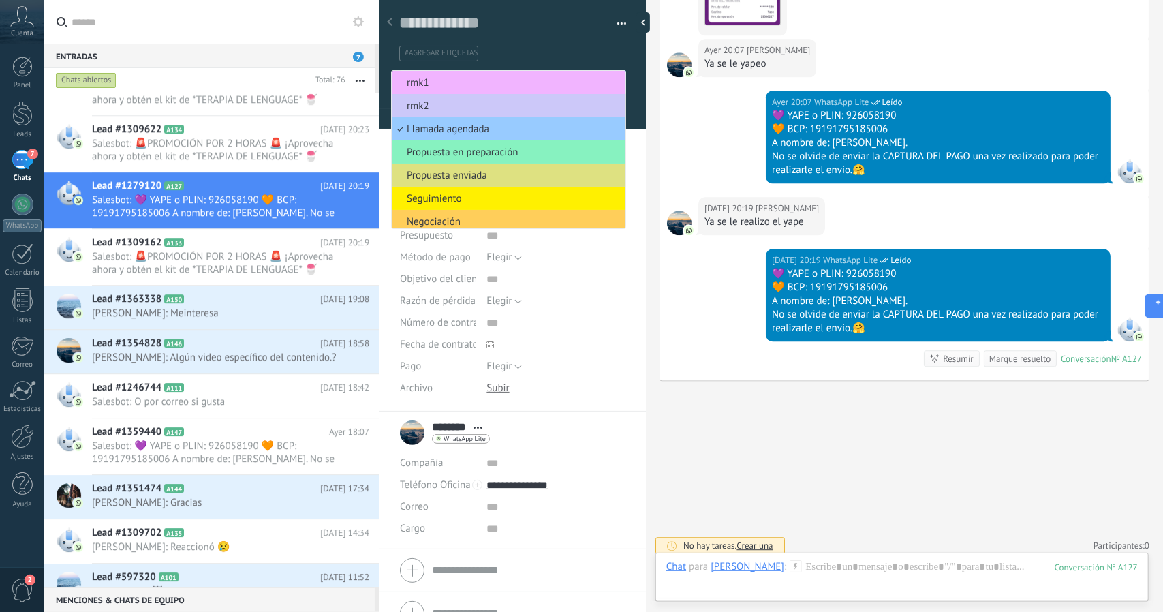
click at [463, 77] on span "rmk1" at bounding box center [507, 82] width 230 height 13
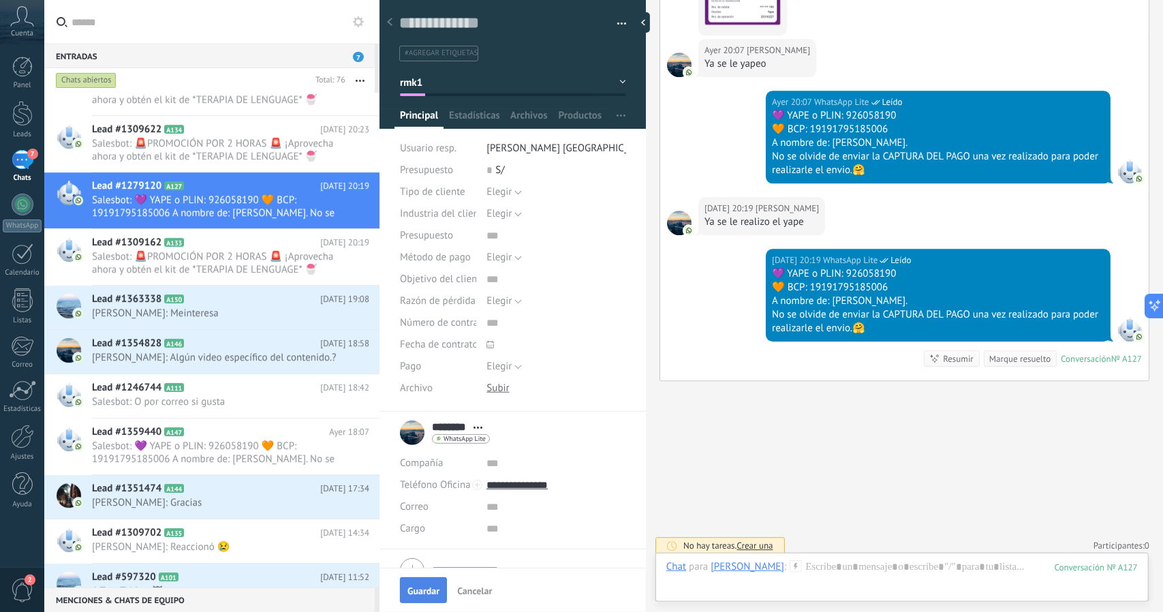
click at [424, 595] on span "Guardar" at bounding box center [423, 591] width 32 height 10
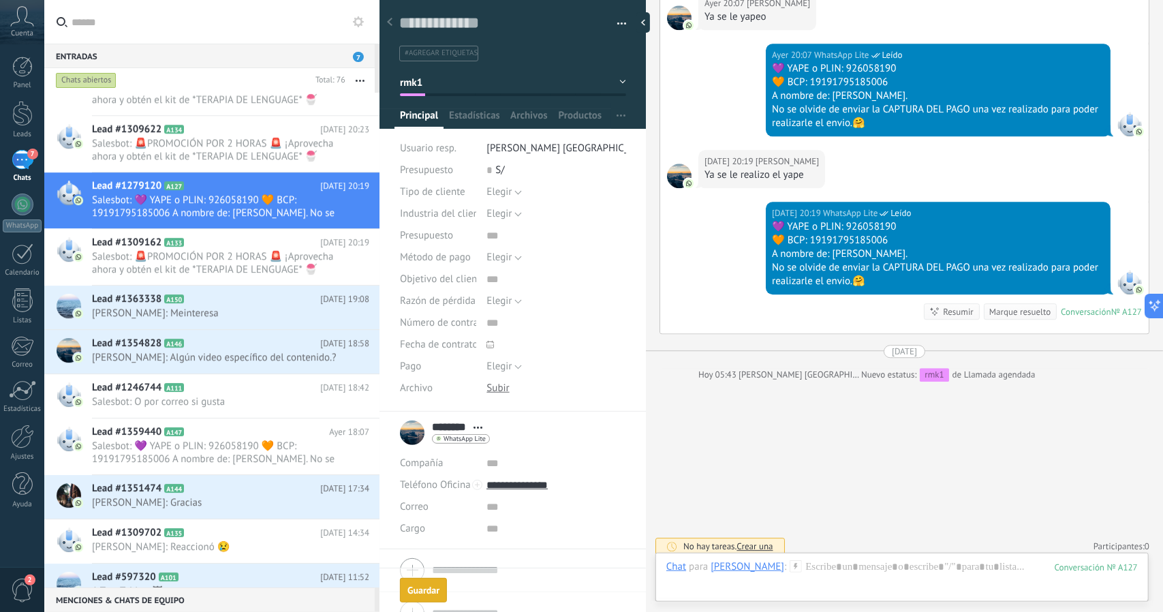
scroll to position [2216, 0]
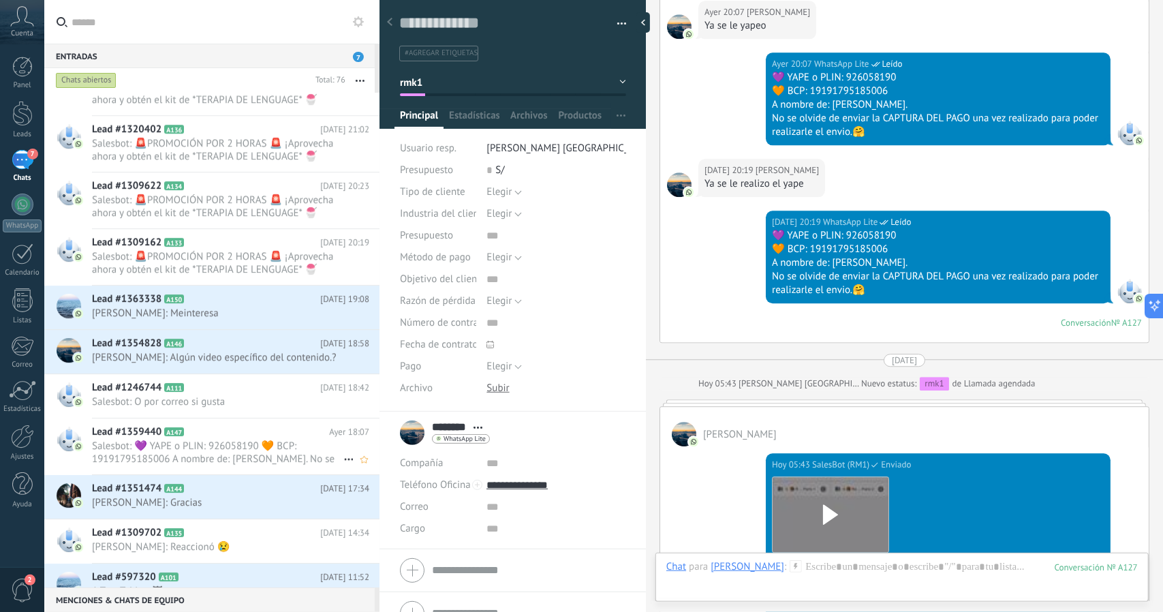
click at [222, 446] on span "Salesbot: 💜 YAPE o PLIN: 926058190 🧡 BCP: 19191795185006 A nombre de: [PERSON_N…" at bounding box center [217, 452] width 251 height 26
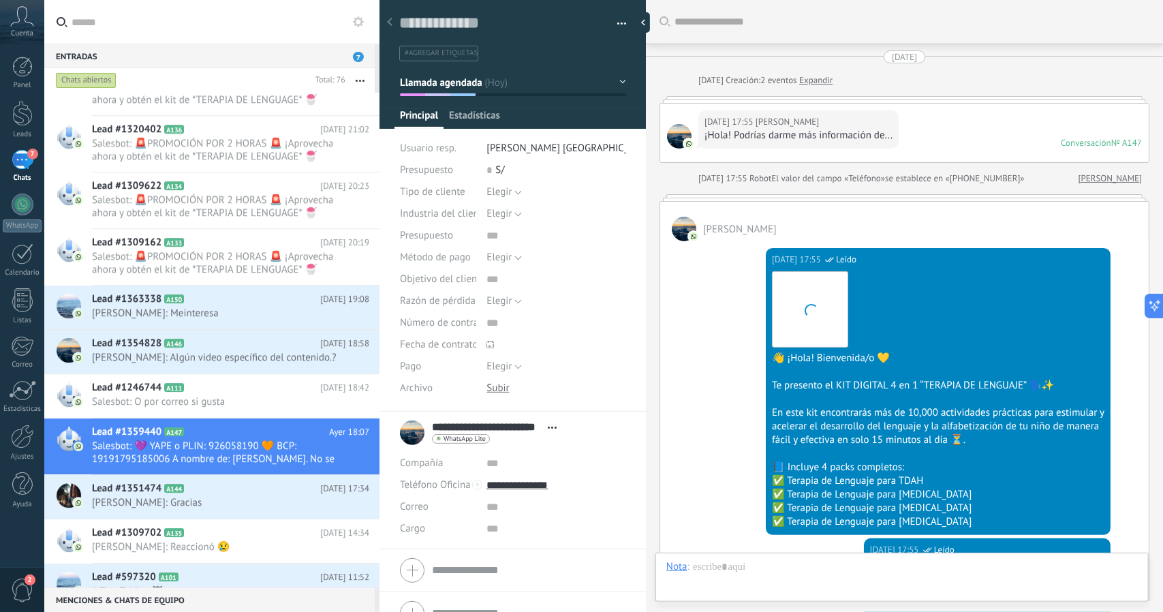
scroll to position [944, 0]
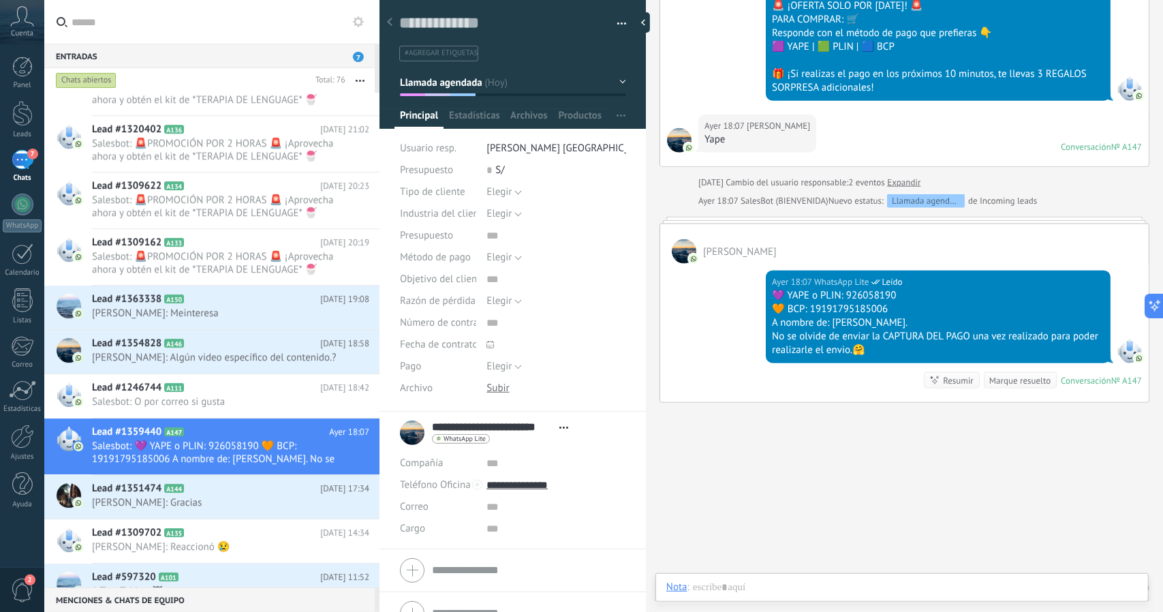
click at [459, 91] on button "Llamada agendada" at bounding box center [513, 82] width 226 height 25
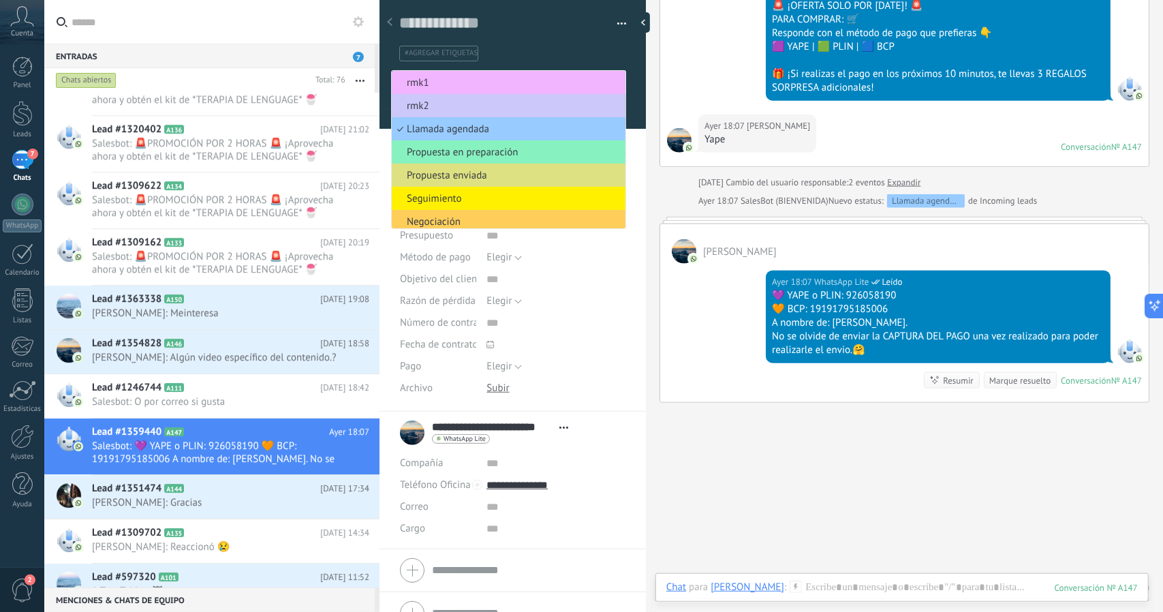
click at [454, 80] on span "rmk1" at bounding box center [507, 82] width 230 height 13
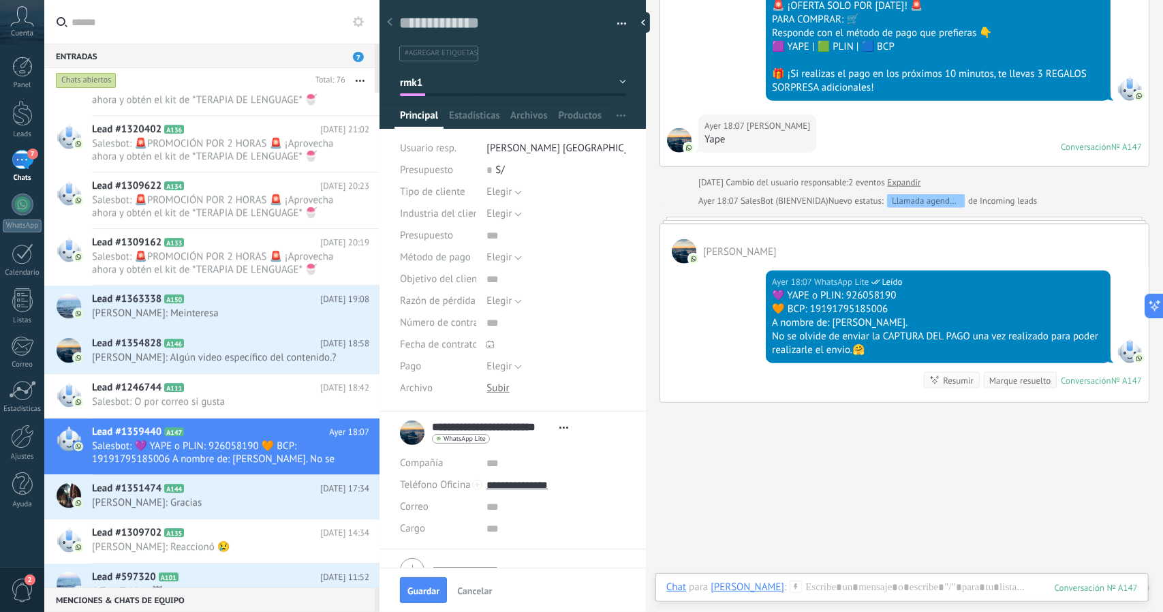
click at [431, 593] on span "Guardar" at bounding box center [423, 591] width 32 height 10
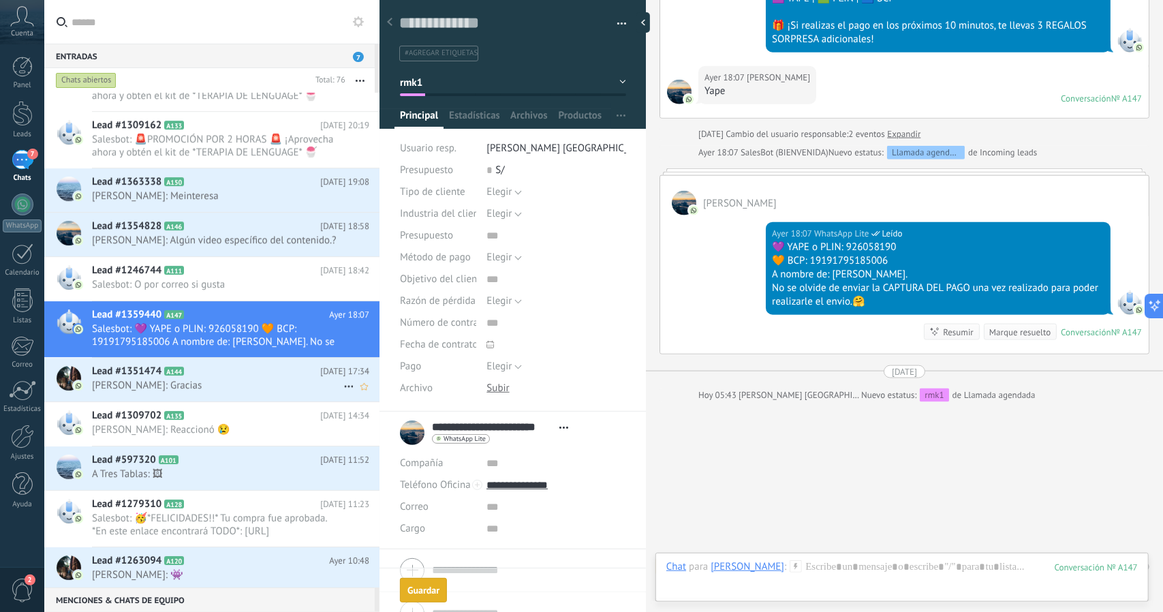
scroll to position [2998, 0]
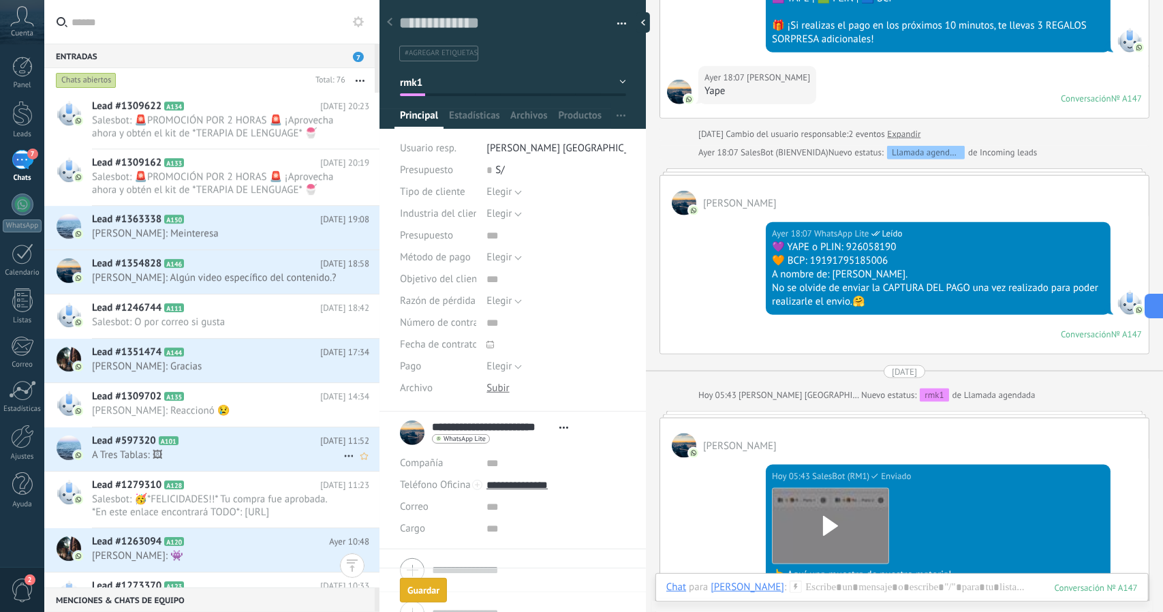
click at [223, 450] on span "A Tres Tablas: 🖼" at bounding box center [217, 454] width 251 height 13
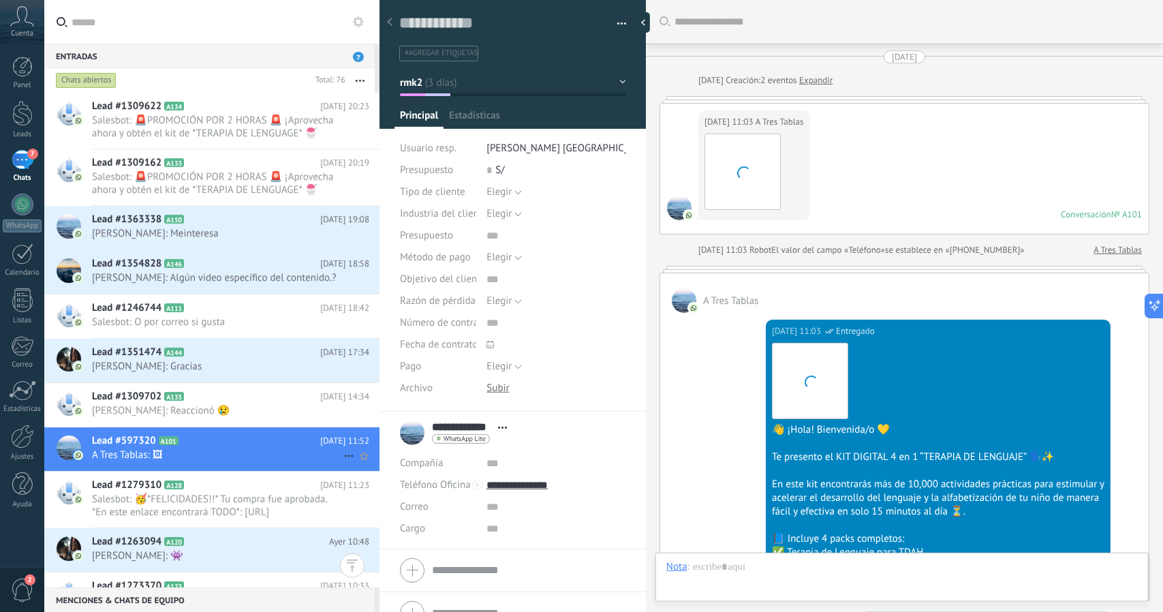
scroll to position [2022, 0]
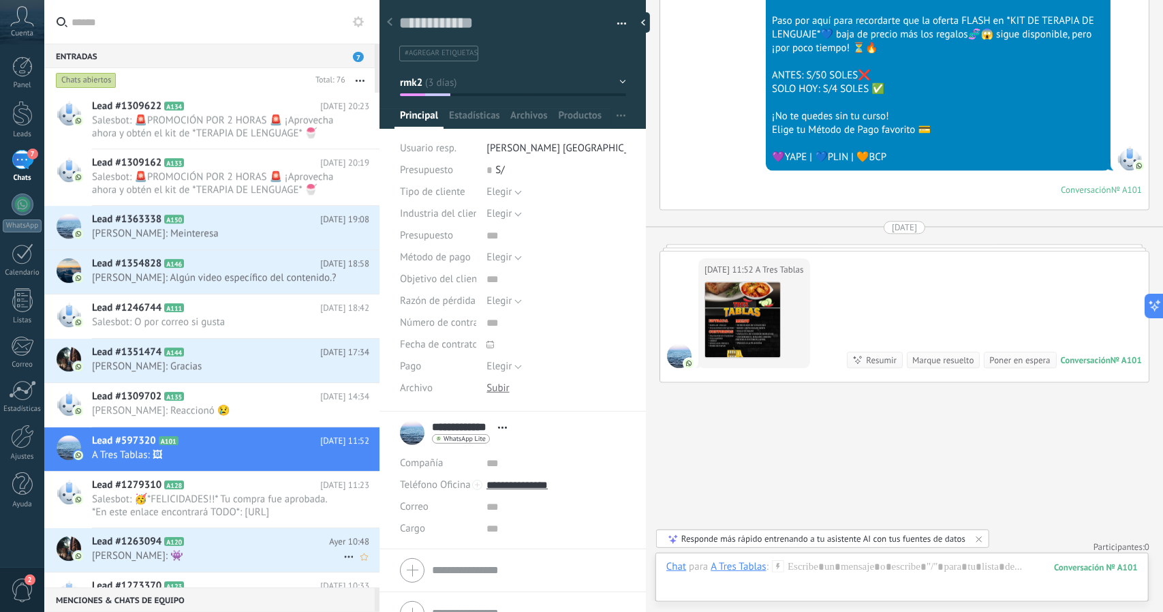
click at [262, 538] on h2 "Lead #1263094 A120" at bounding box center [210, 542] width 237 height 14
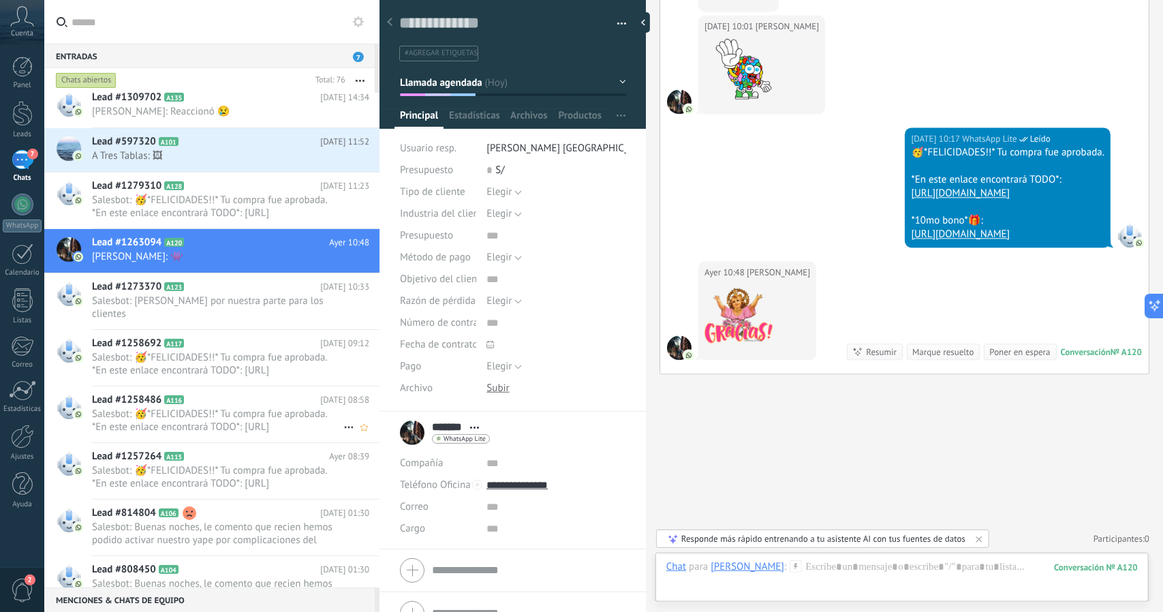
scroll to position [3270, 0]
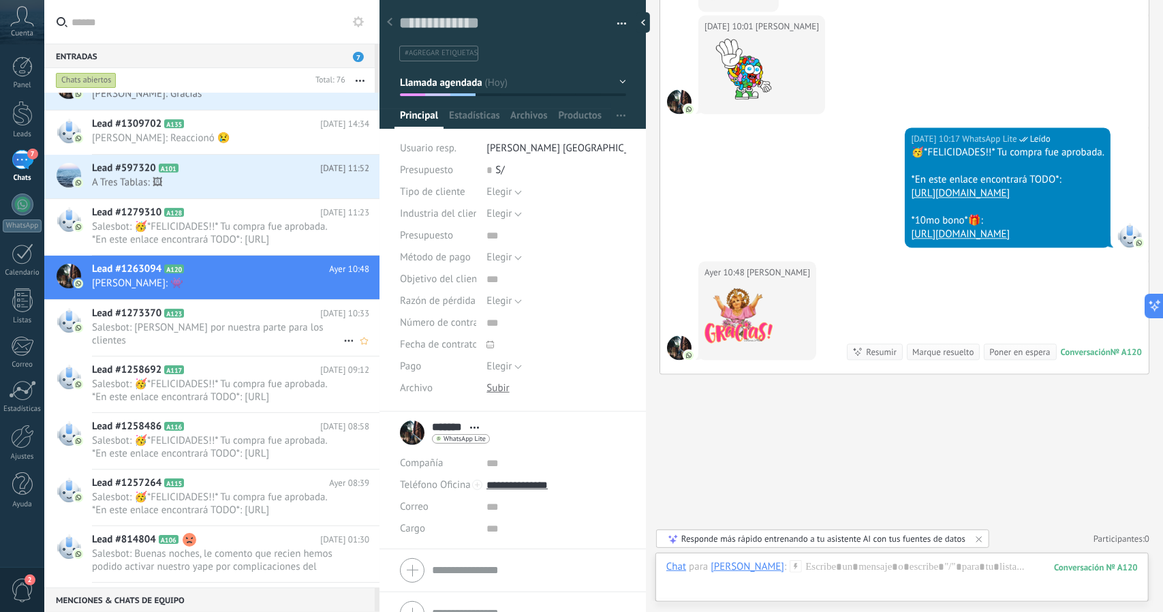
click at [252, 336] on div "Lead #1273370 A123 [DATE] 10:33 Salesbot: Bonos por nuestra parte para los clie…" at bounding box center [236, 328] width 288 height 56
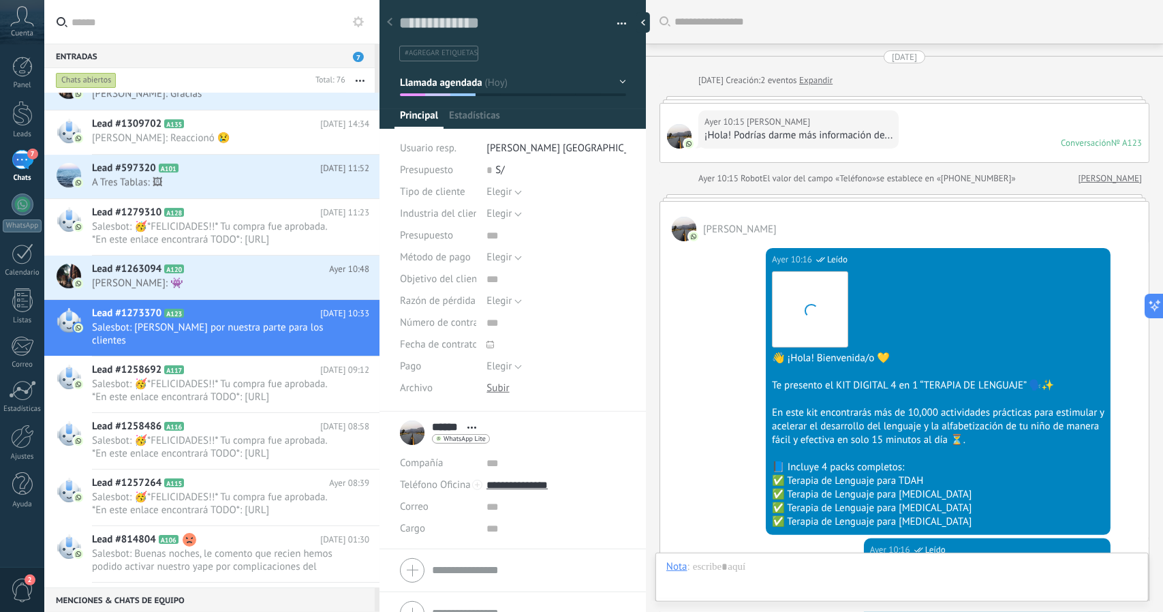
scroll to position [1336, 0]
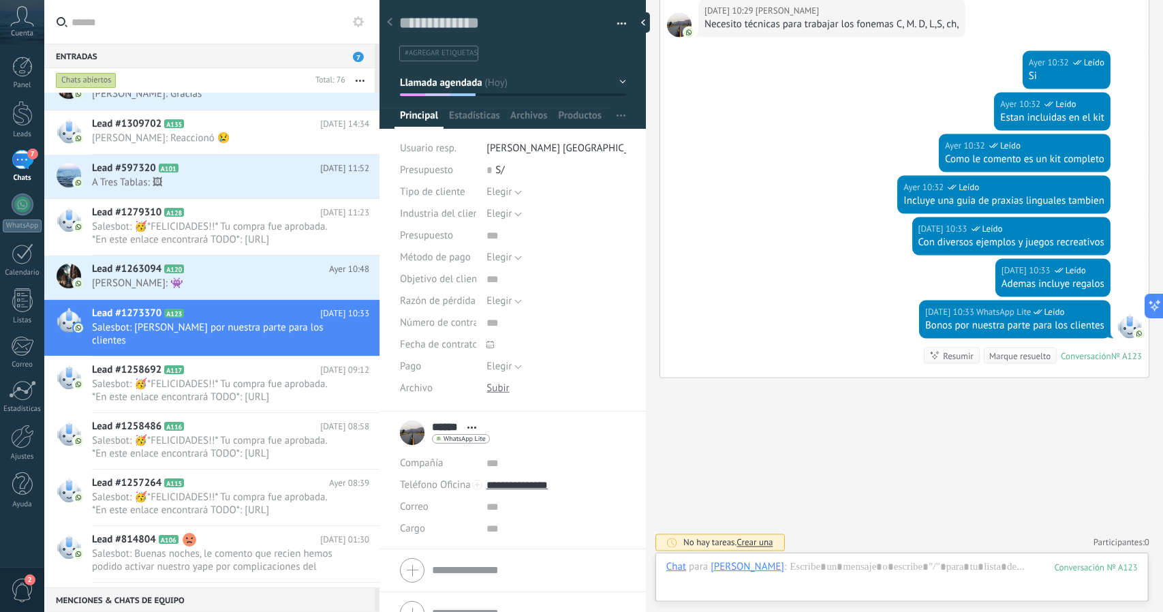
click at [452, 78] on span "Llamada agendada" at bounding box center [441, 82] width 82 height 13
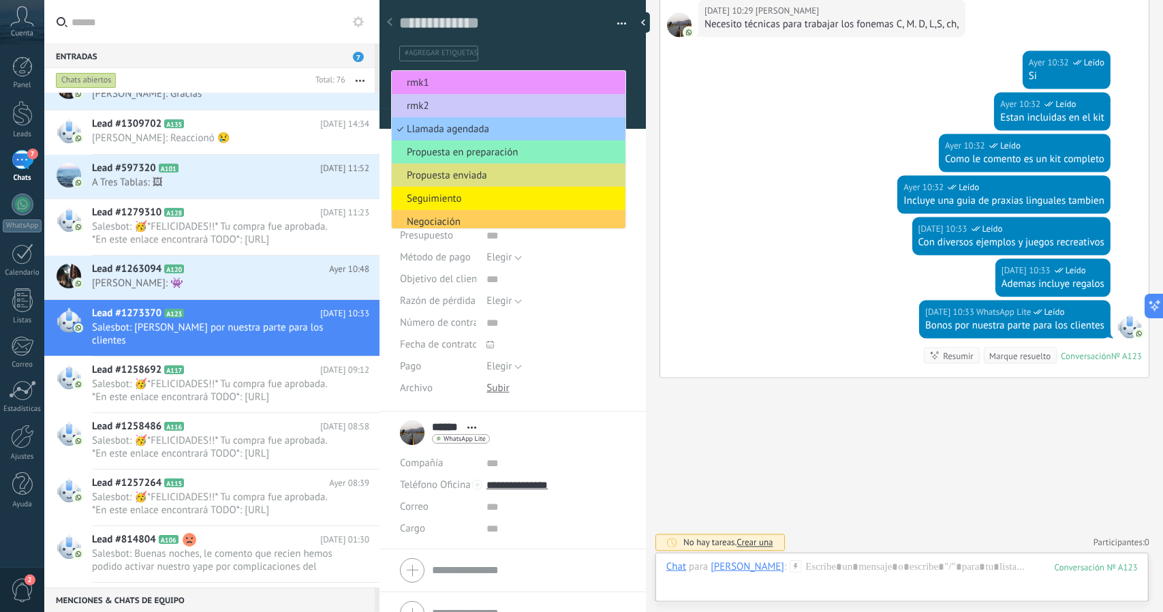
click at [452, 78] on span "rmk1" at bounding box center [507, 82] width 230 height 13
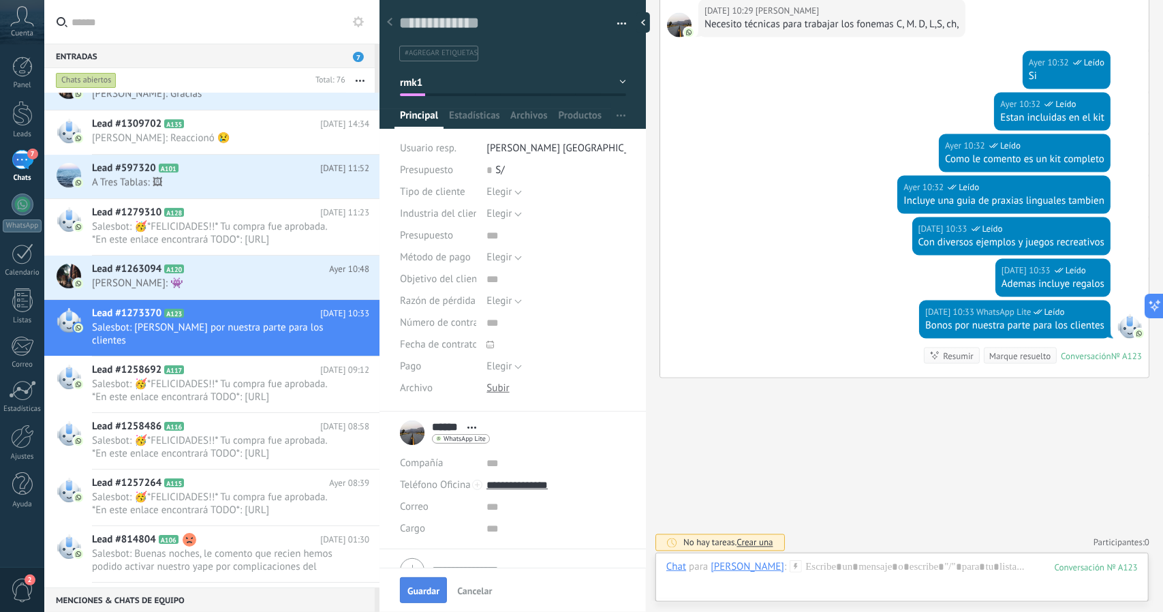
click at [432, 596] on button "Guardar" at bounding box center [423, 590] width 47 height 26
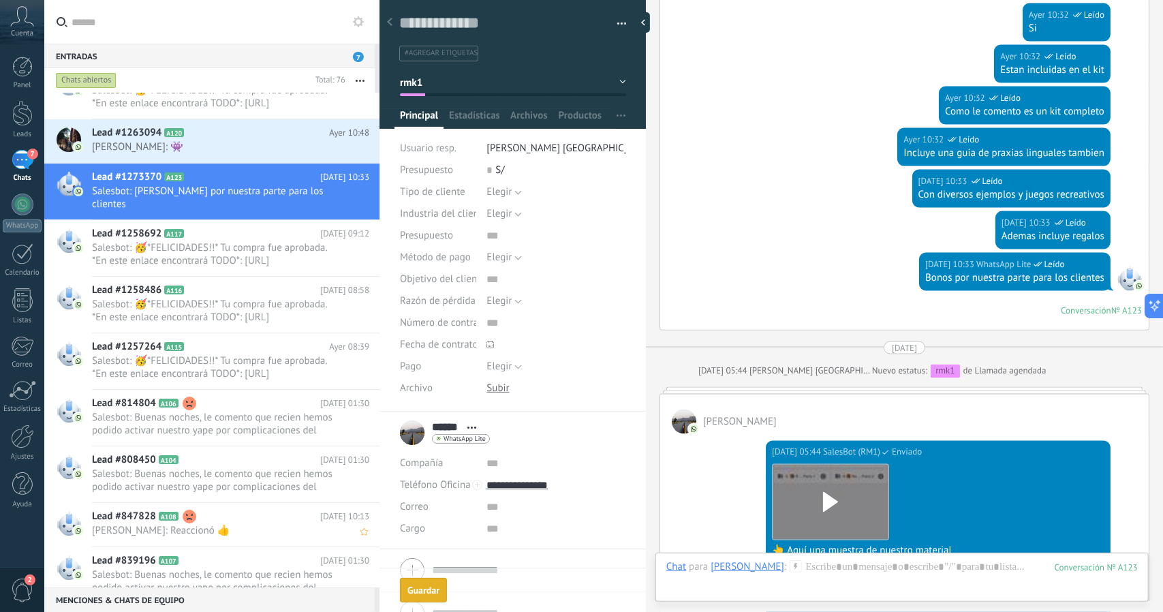
scroll to position [1375, 0]
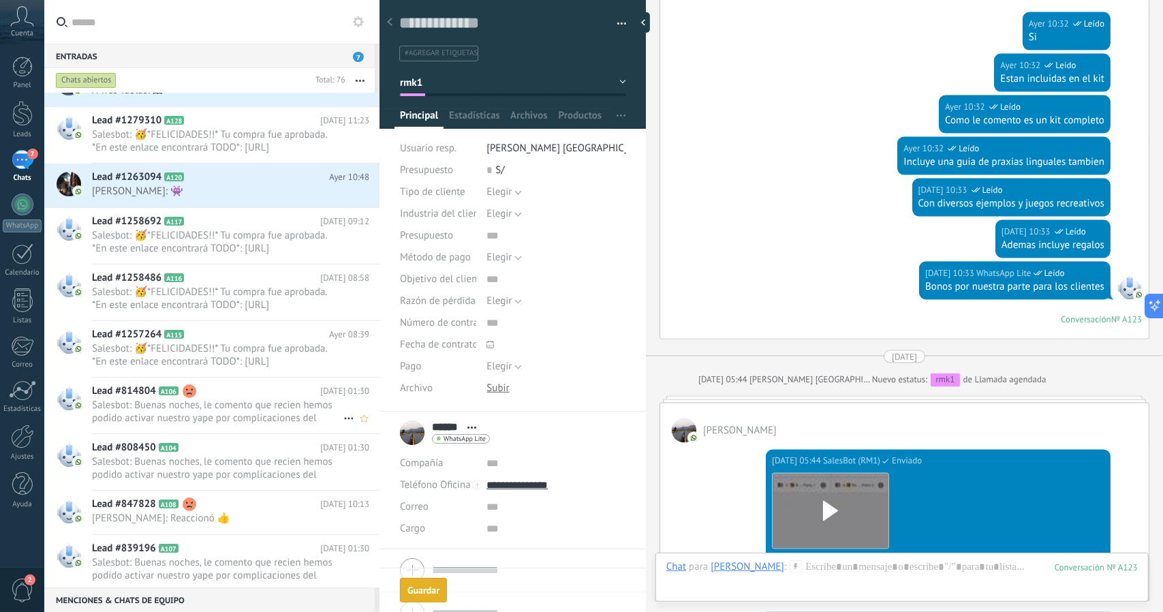
click at [217, 404] on span "Salesbot: Buenas noches, le comento que recien hemos podido activar nuestro yap…" at bounding box center [217, 412] width 251 height 26
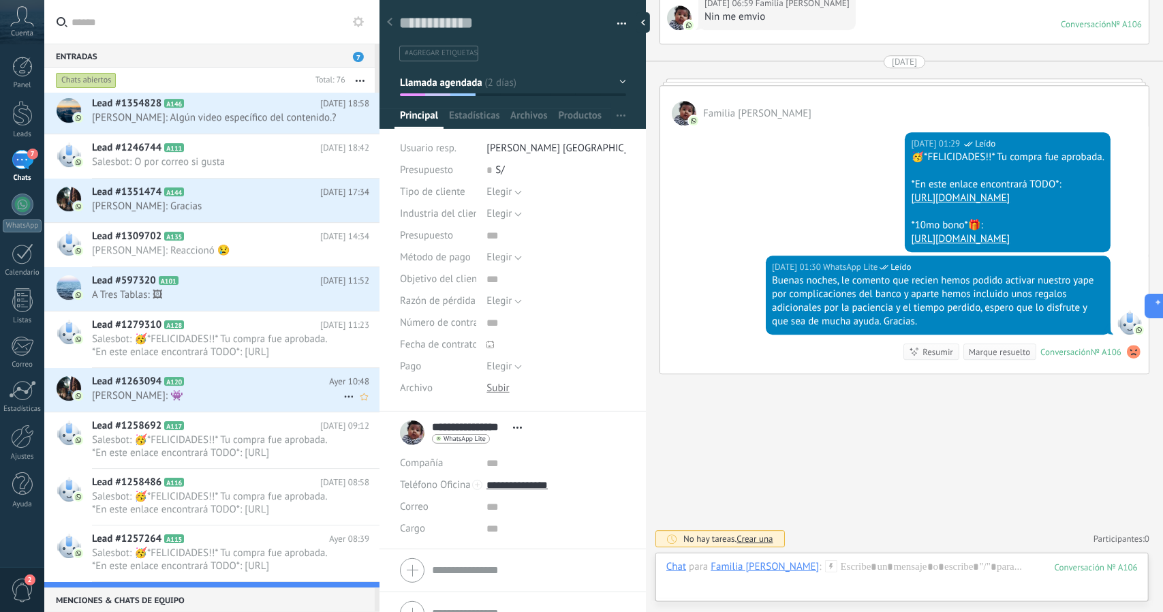
scroll to position [3066, 0]
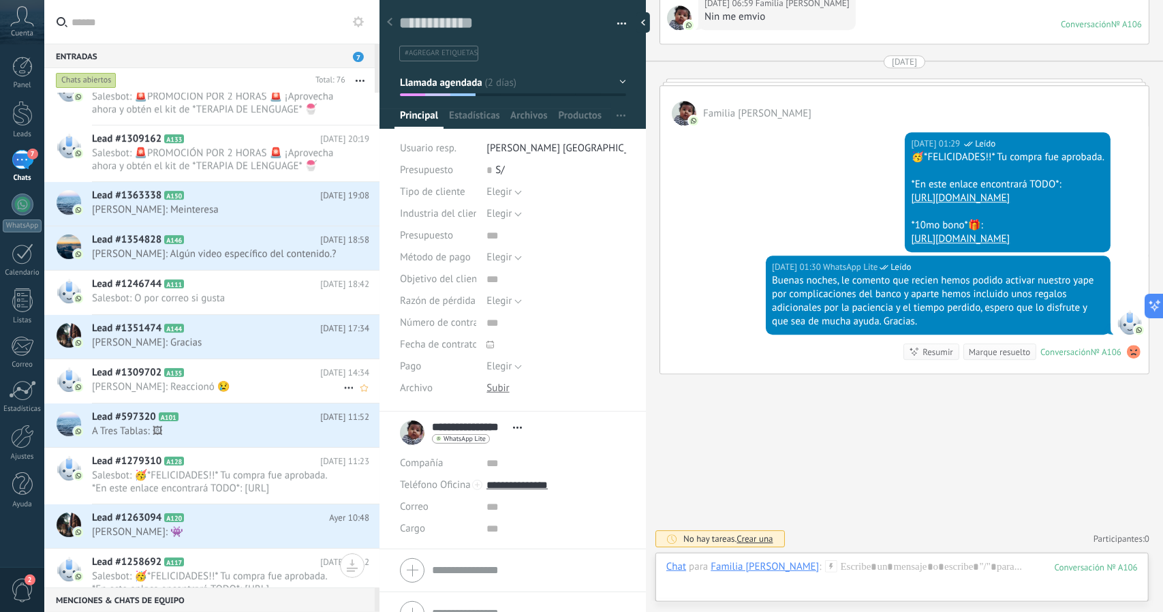
click at [188, 376] on icon at bounding box center [195, 373] width 14 height 14
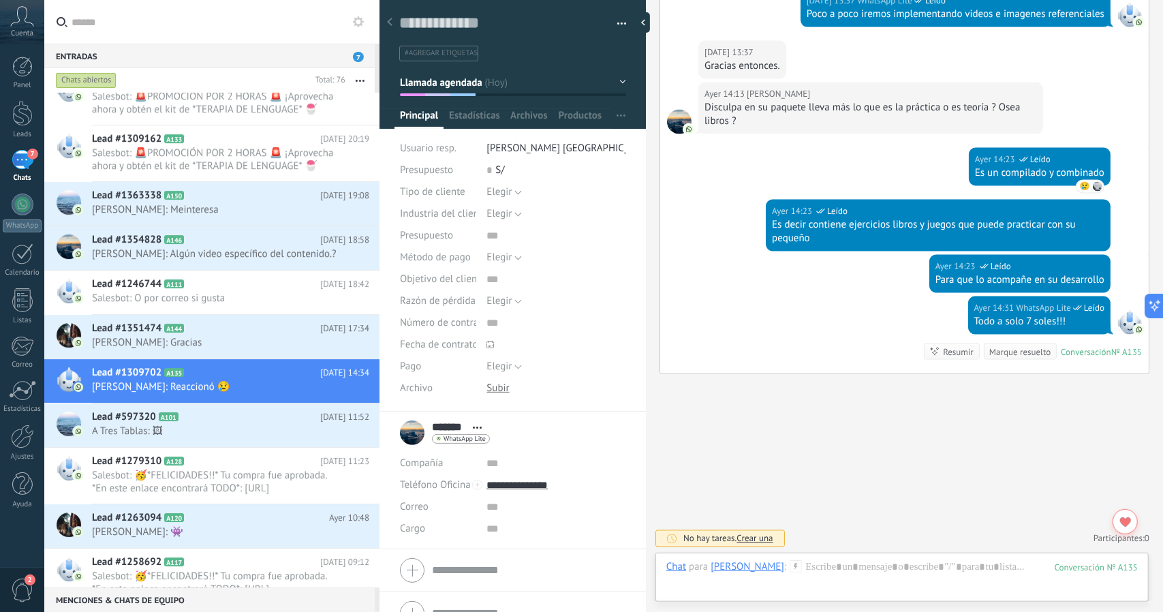
click at [475, 82] on span "Llamada agendada" at bounding box center [441, 82] width 82 height 13
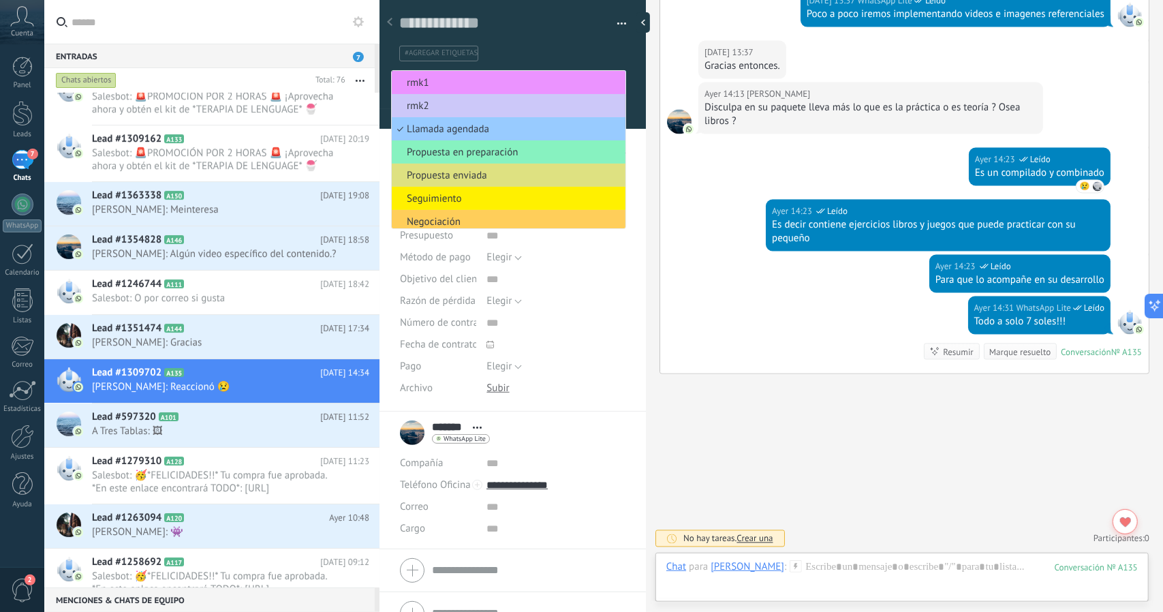
click at [474, 81] on span "rmk1" at bounding box center [507, 82] width 230 height 13
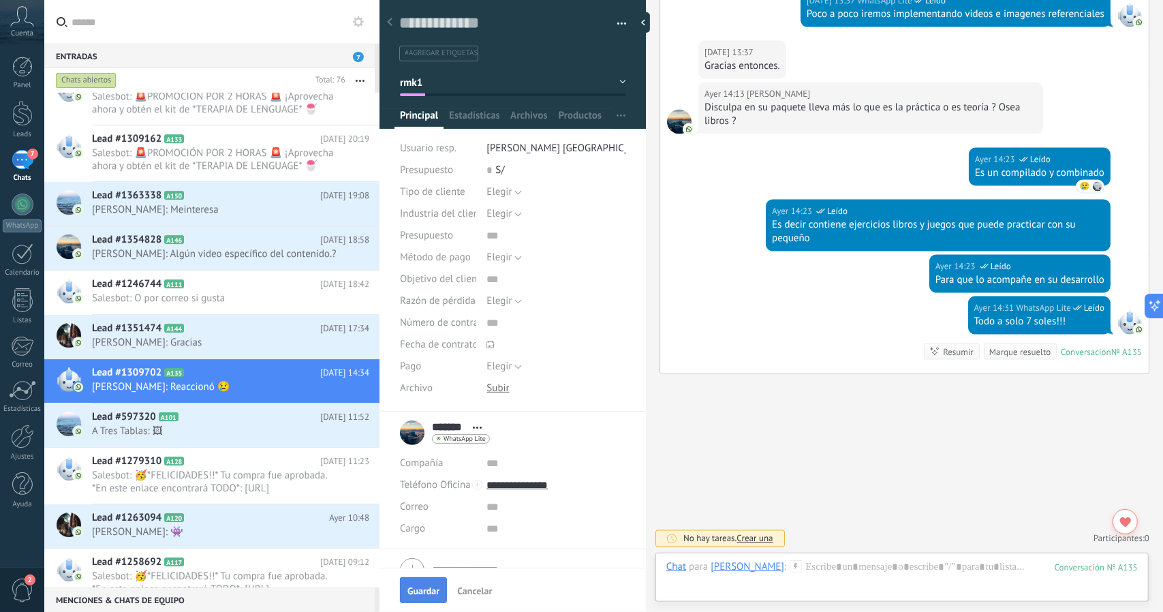
click at [416, 593] on span "Guardar" at bounding box center [423, 591] width 32 height 10
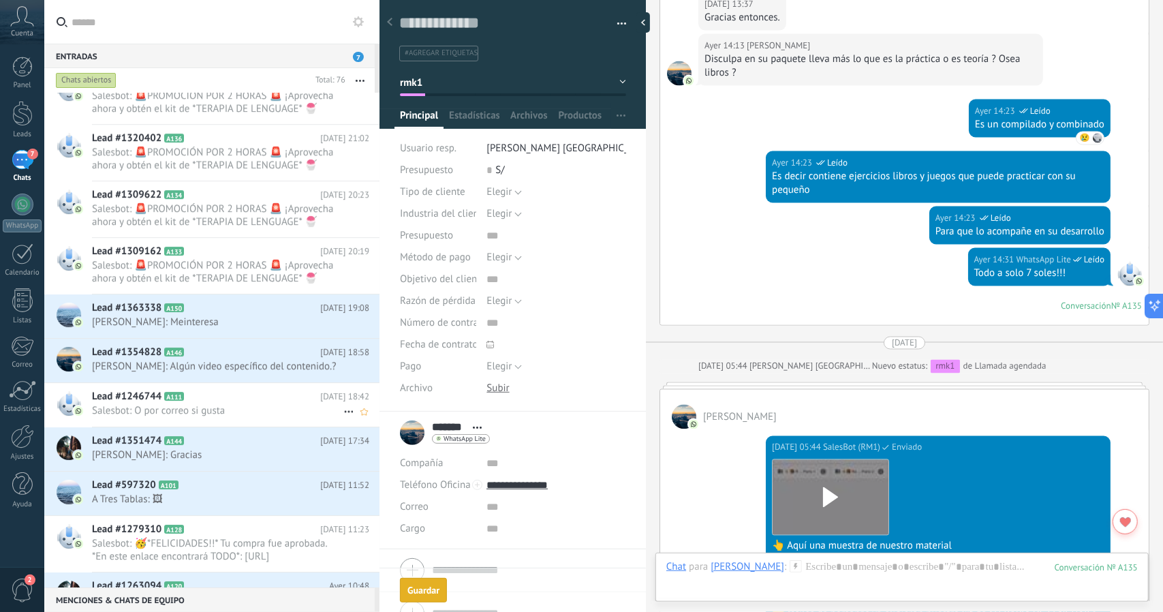
click at [205, 404] on span "Salesbot: O por correo si gusta" at bounding box center [217, 410] width 251 height 13
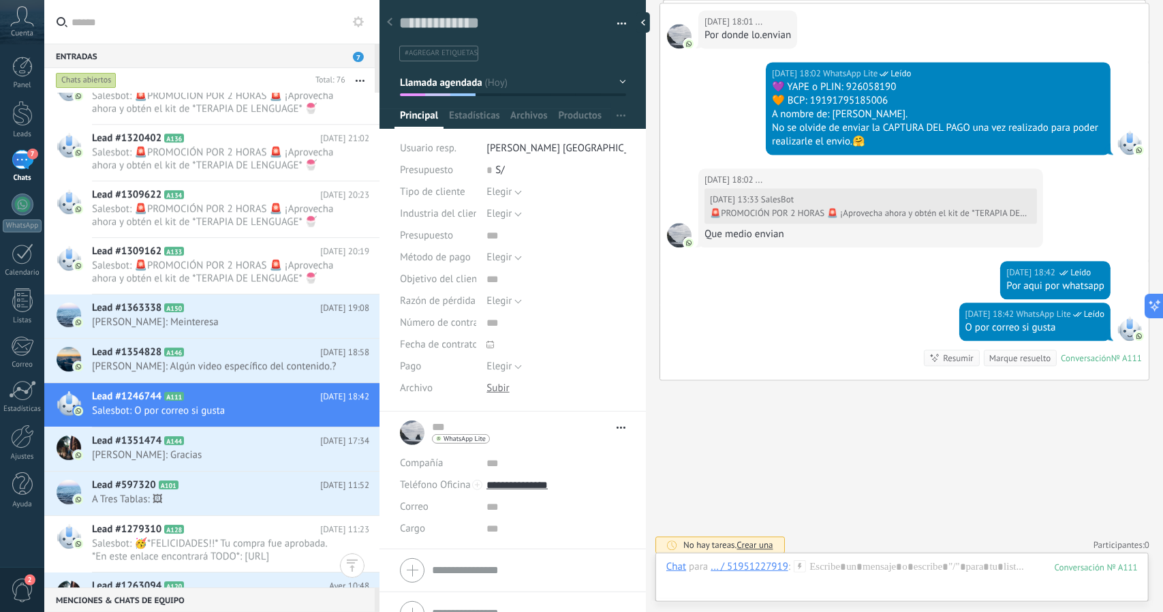
click at [441, 90] on button "Llamada agendada" at bounding box center [513, 82] width 226 height 25
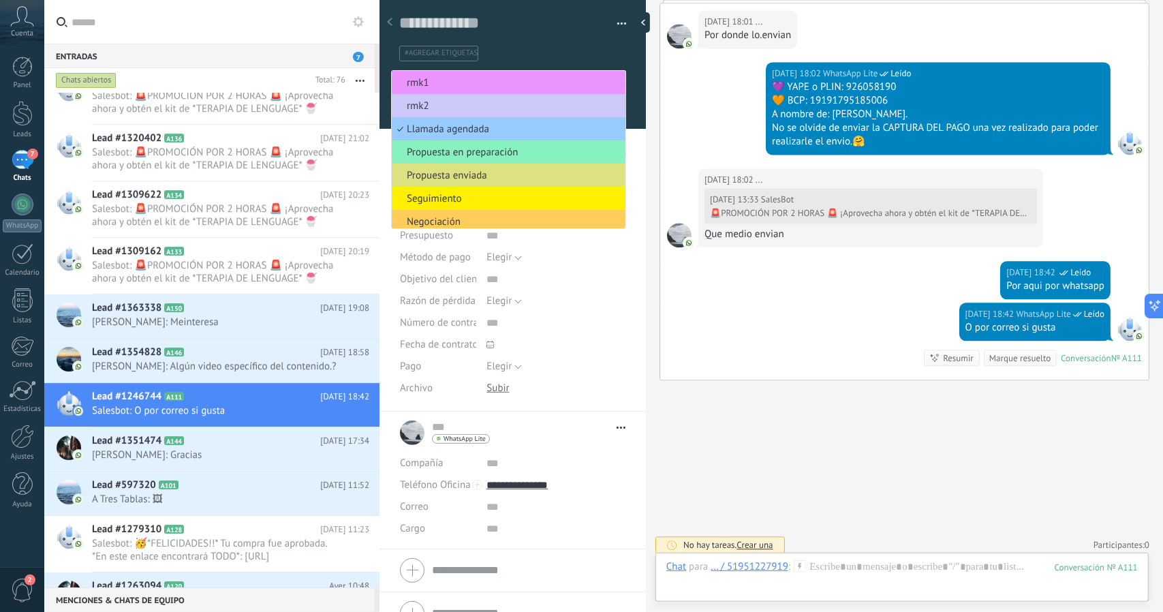
click at [439, 89] on li "rmk1" at bounding box center [509, 82] width 234 height 23
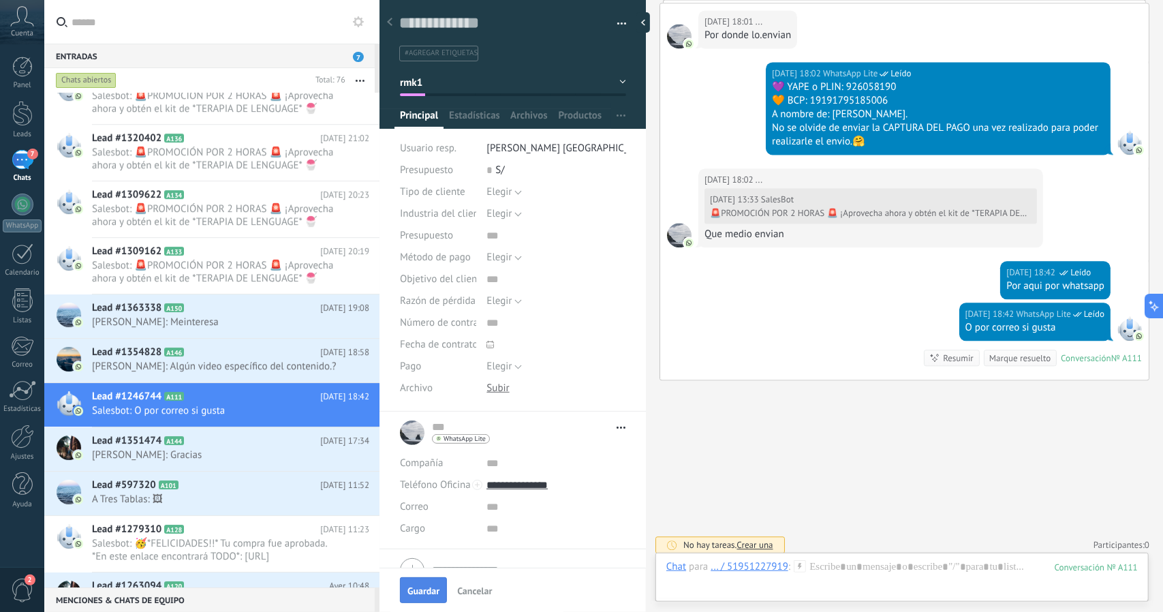
click at [430, 583] on button "Guardar" at bounding box center [423, 590] width 47 height 26
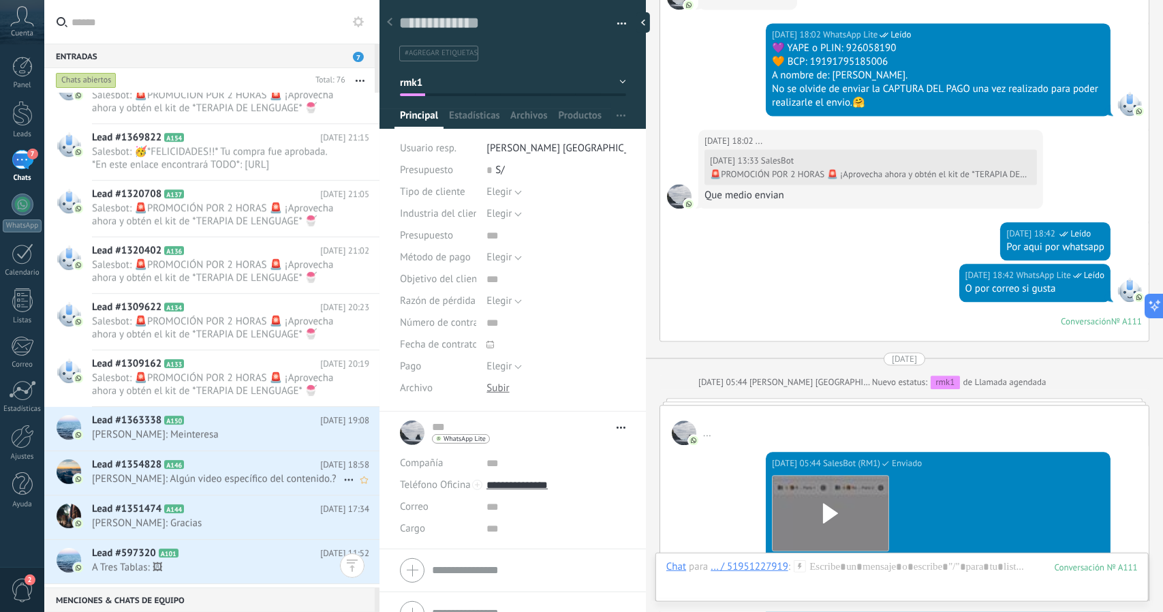
click at [246, 476] on span "[PERSON_NAME]: Algún video específico del contenido.?" at bounding box center [217, 478] width 251 height 13
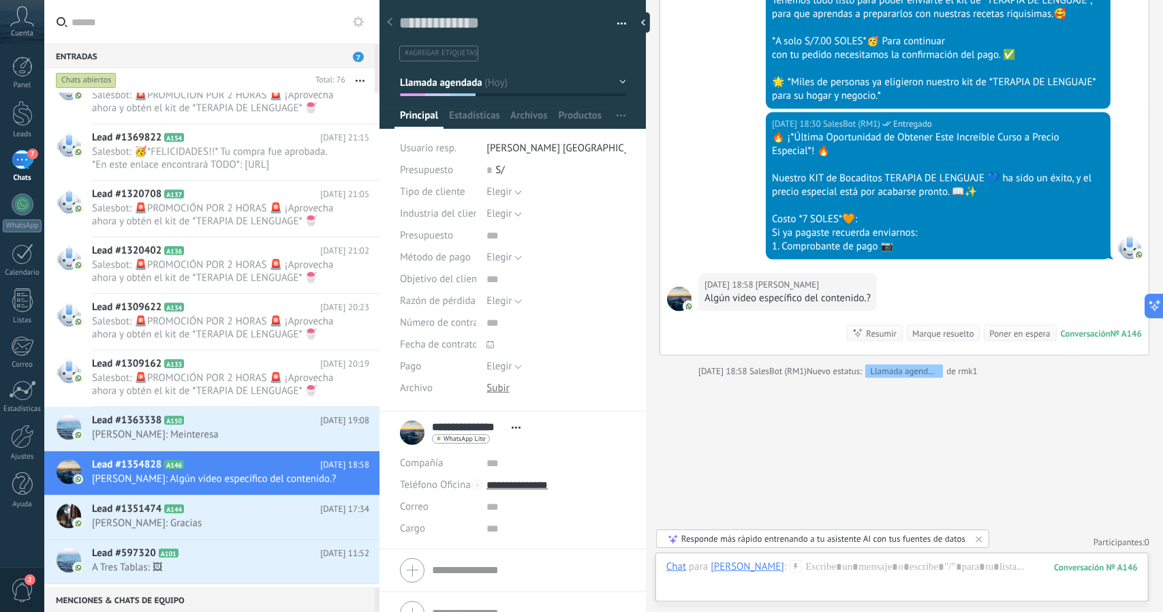
click at [417, 80] on span "Llamada agendada" at bounding box center [441, 82] width 82 height 13
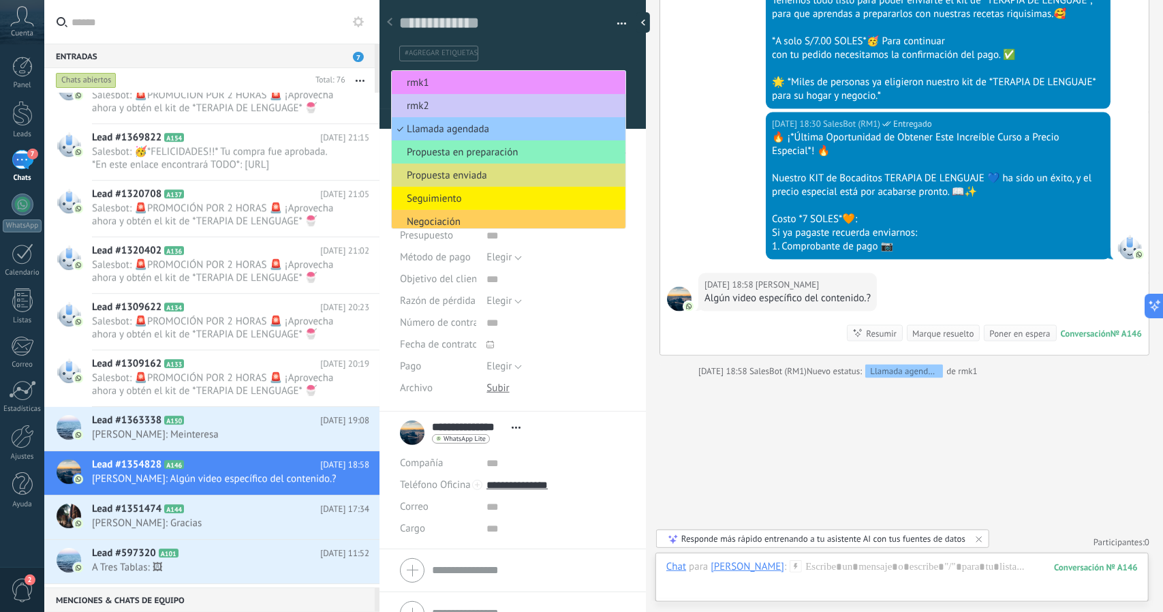
click at [417, 80] on span "rmk1" at bounding box center [507, 82] width 230 height 13
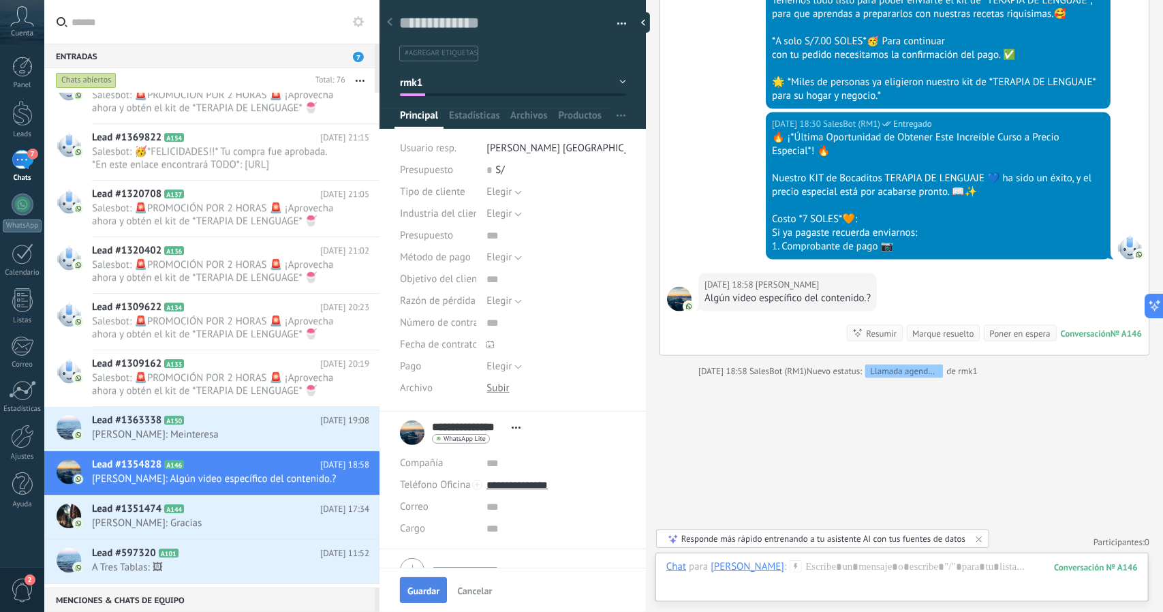
click at [432, 593] on span "Guardar" at bounding box center [423, 591] width 32 height 10
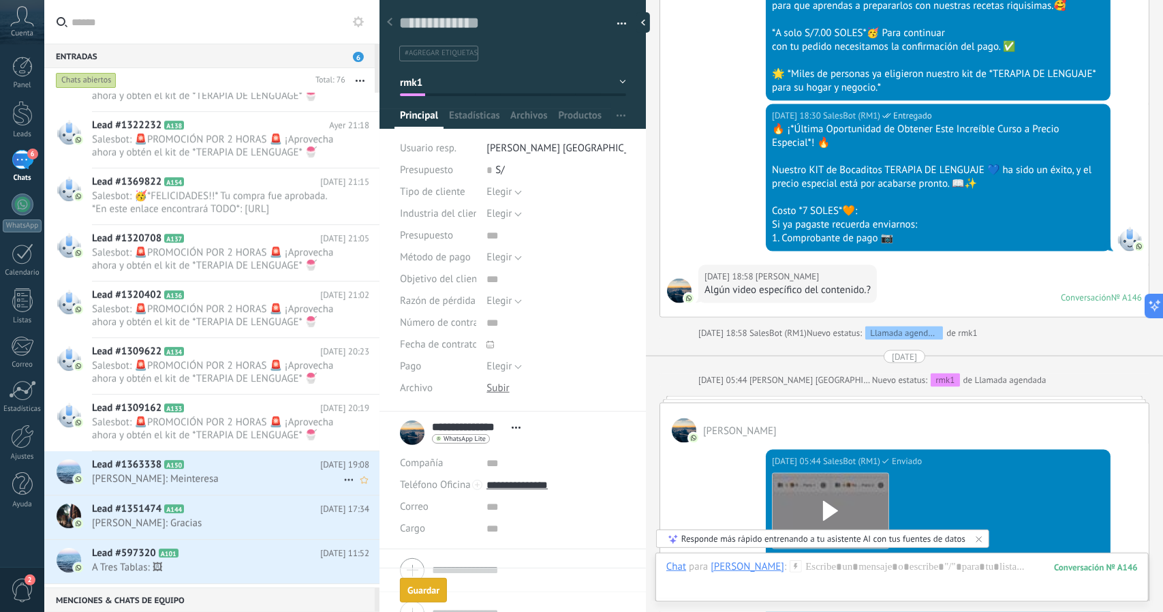
click at [222, 480] on span "[PERSON_NAME]: Meinteresa" at bounding box center [217, 478] width 251 height 13
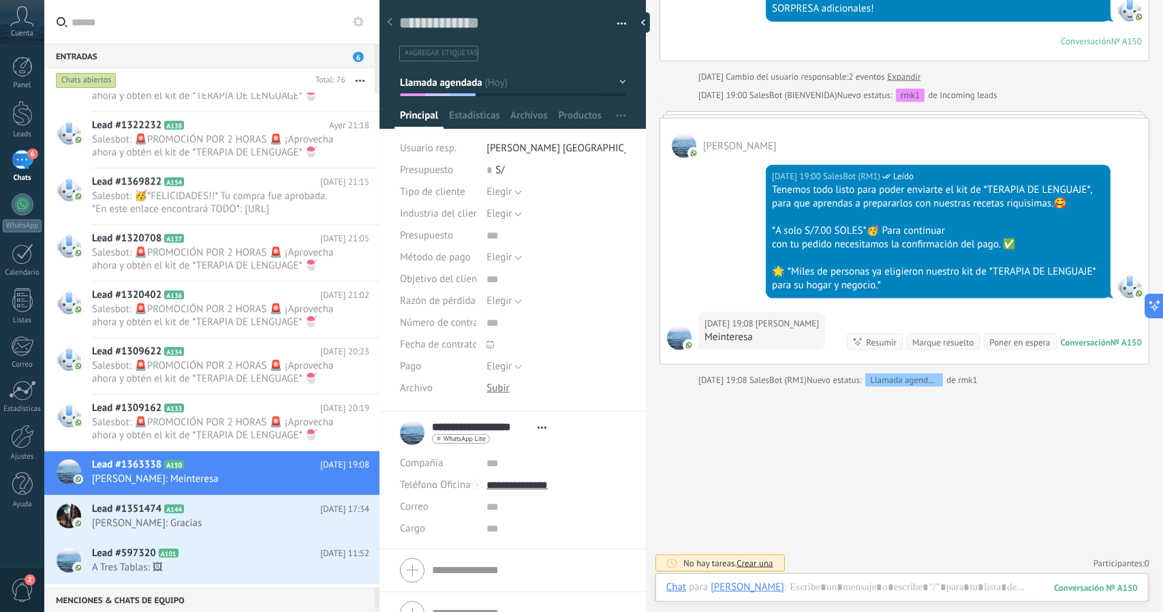
click at [456, 86] on span "Llamada agendada" at bounding box center [441, 82] width 82 height 13
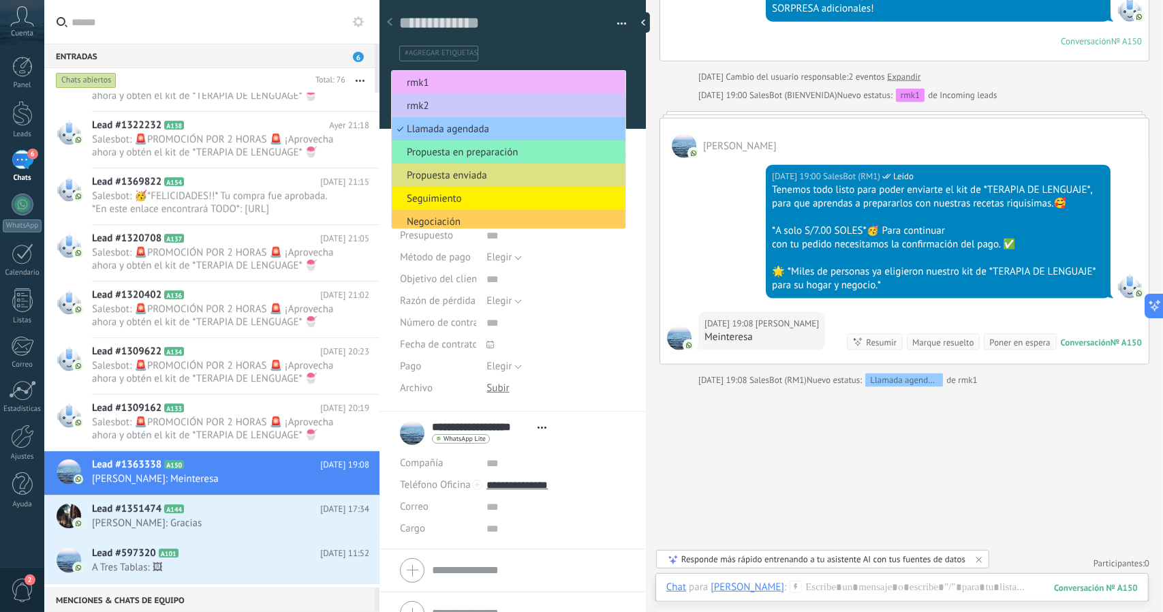
click at [456, 85] on span "rmk1" at bounding box center [507, 82] width 230 height 13
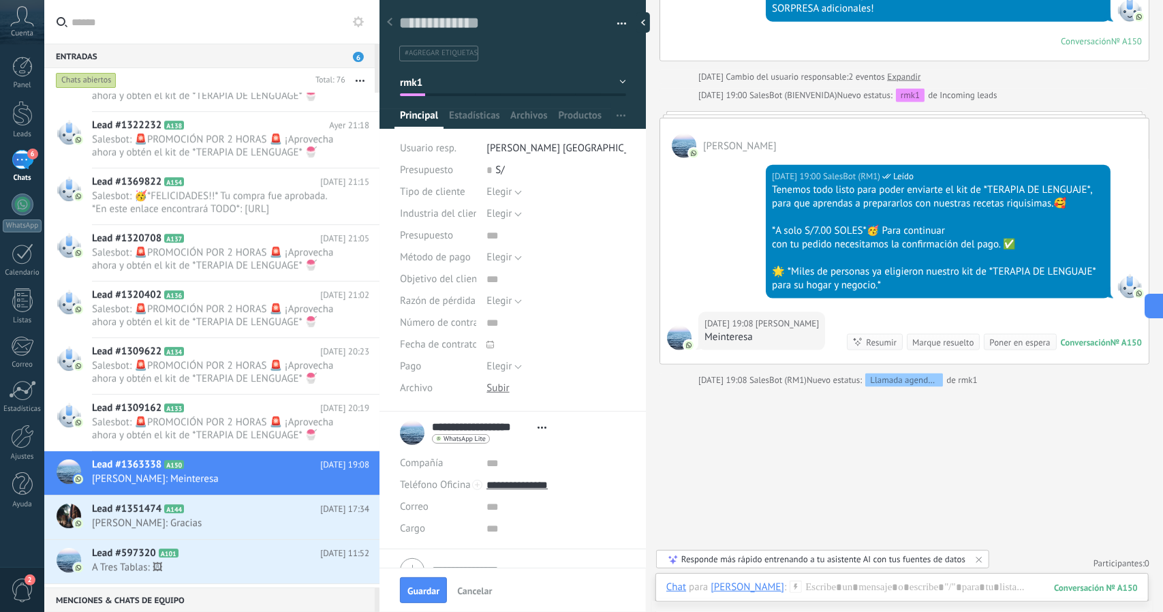
click at [425, 587] on span "Guardar" at bounding box center [423, 591] width 32 height 10
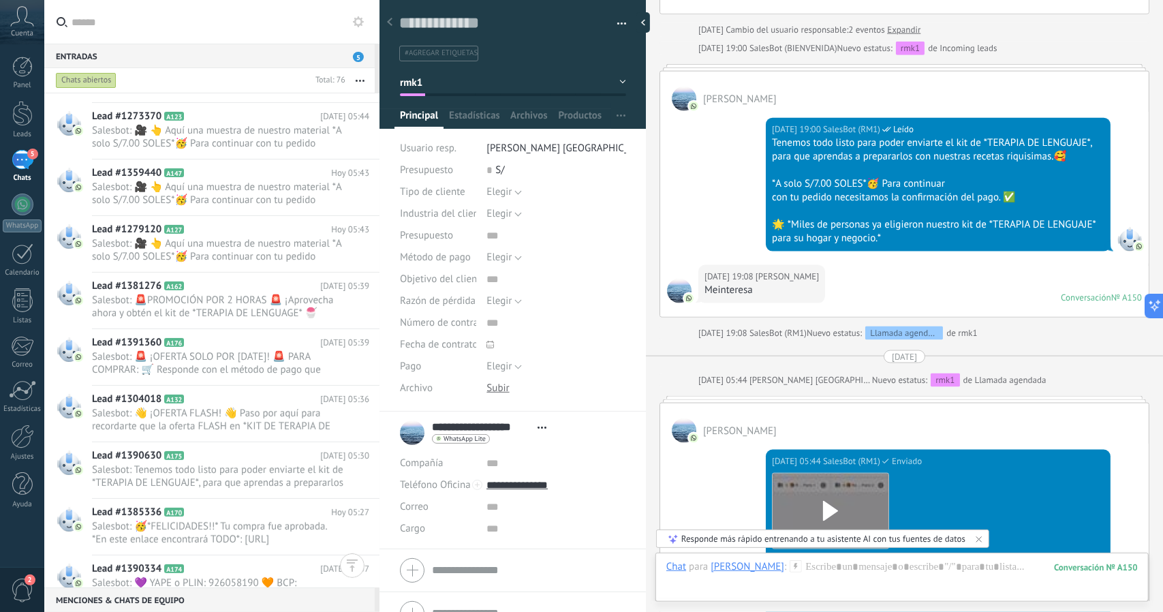
click at [221, 578] on span "Salesbot: 💜 YAPE o PLIN: 926058190 🧡 BCP: 19191795185006 A nombre de: [PERSON_N…" at bounding box center [217, 589] width 251 height 26
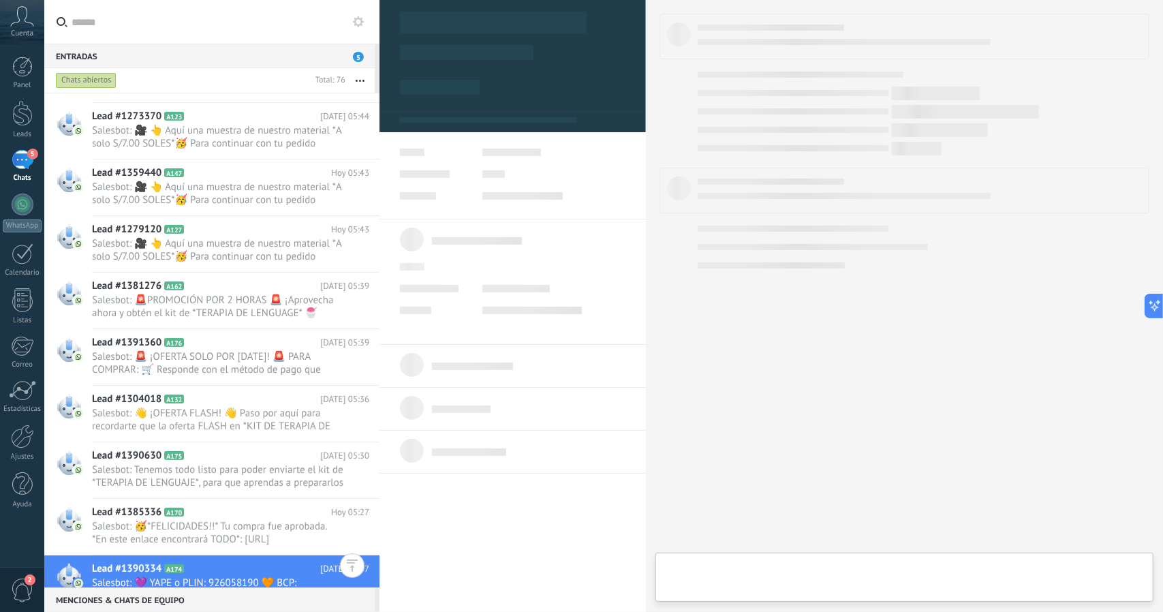
type textarea "**********"
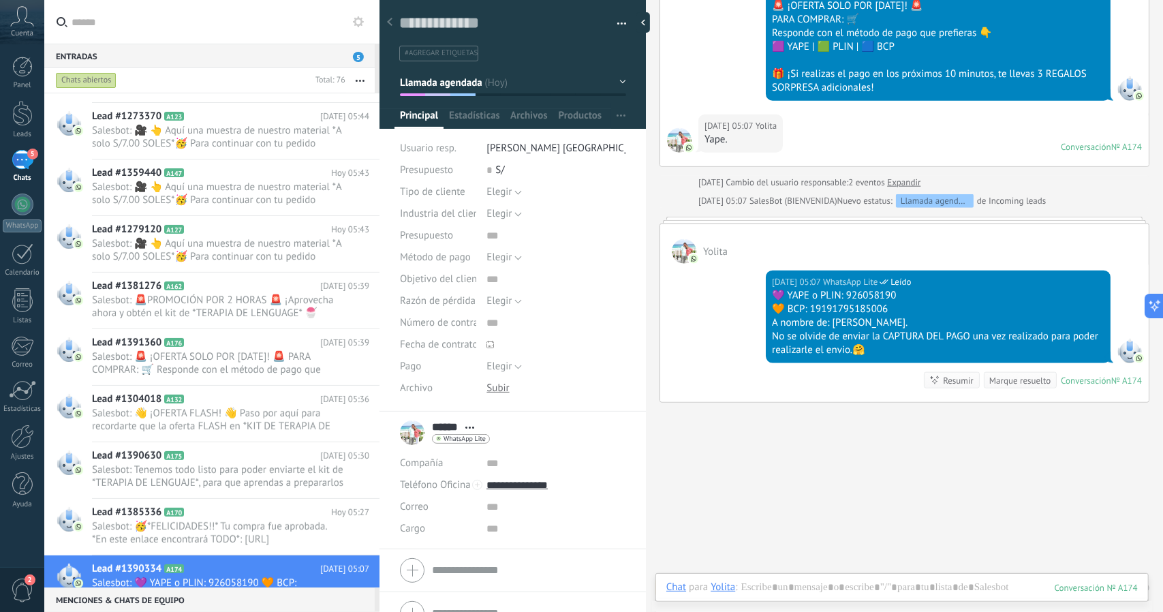
click at [513, 74] on button "Llamada agendada" at bounding box center [513, 82] width 226 height 25
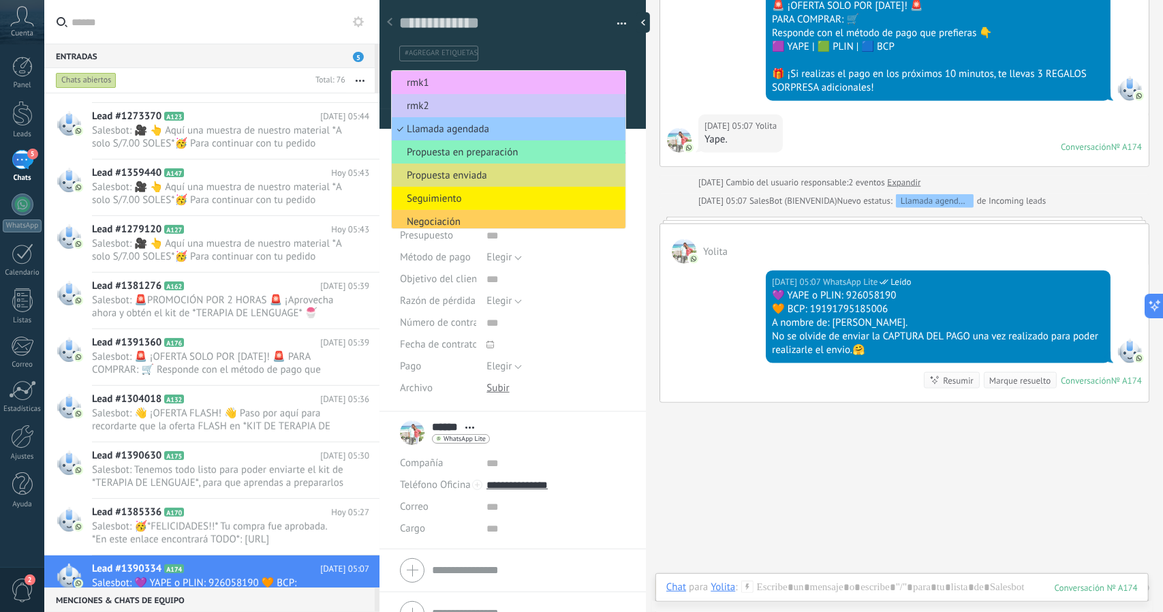
click at [507, 73] on li "rmk1" at bounding box center [509, 82] width 234 height 23
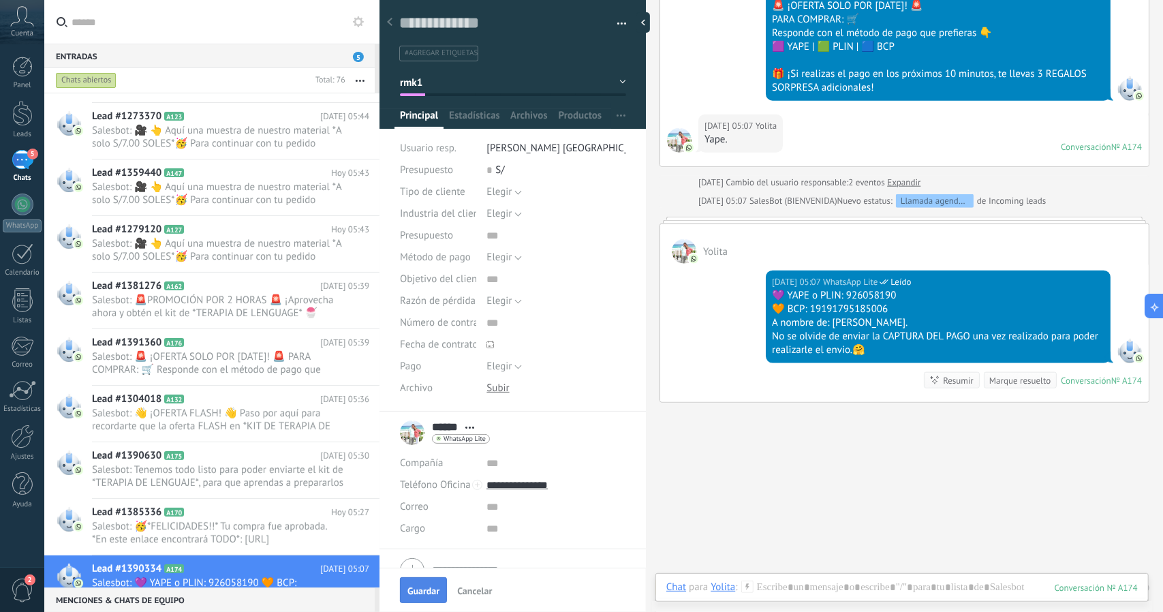
click at [411, 589] on span "Guardar" at bounding box center [423, 591] width 32 height 10
